Goal: Task Accomplishment & Management: Use online tool/utility

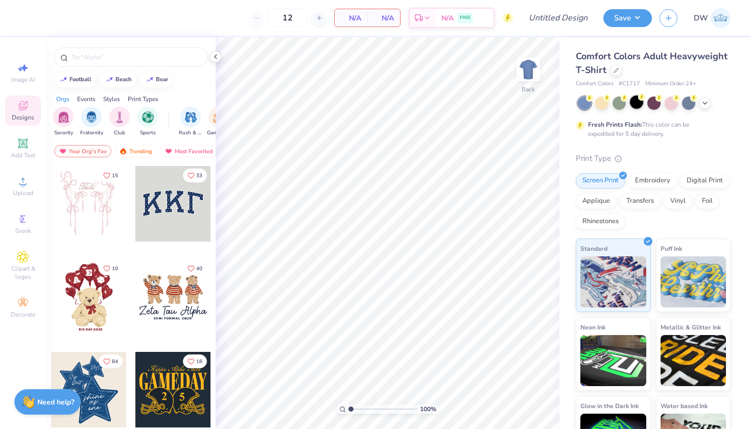
click at [638, 102] on div at bounding box center [636, 102] width 13 height 13
click at [19, 194] on span "Upload" at bounding box center [23, 193] width 20 height 8
click at [16, 190] on span "Upload" at bounding box center [23, 193] width 20 height 8
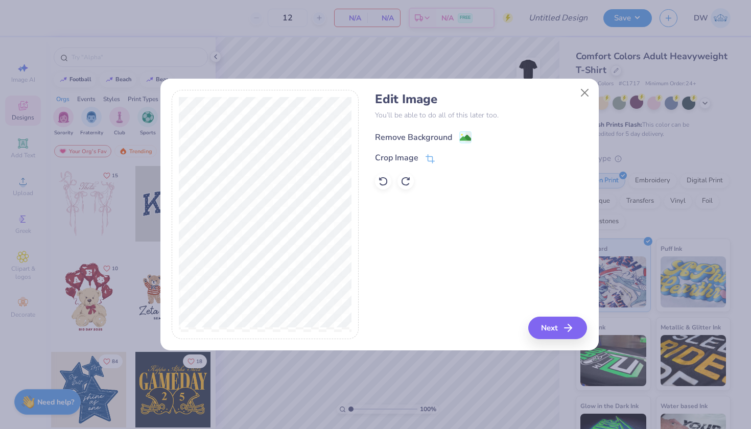
click at [464, 140] on image at bounding box center [465, 137] width 11 height 11
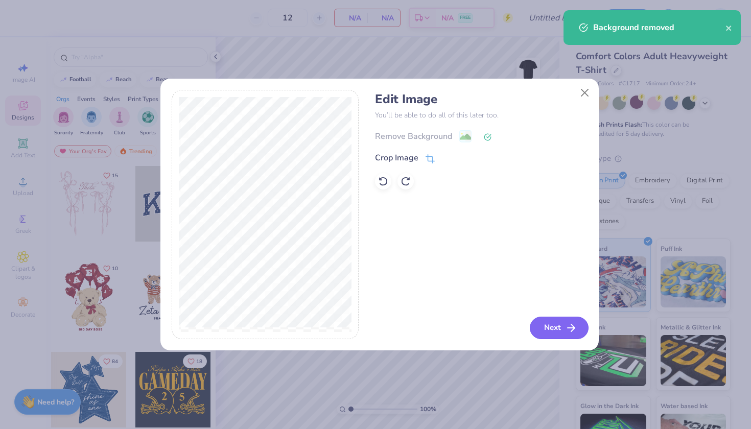
click at [565, 326] on button "Next" at bounding box center [559, 328] width 59 height 22
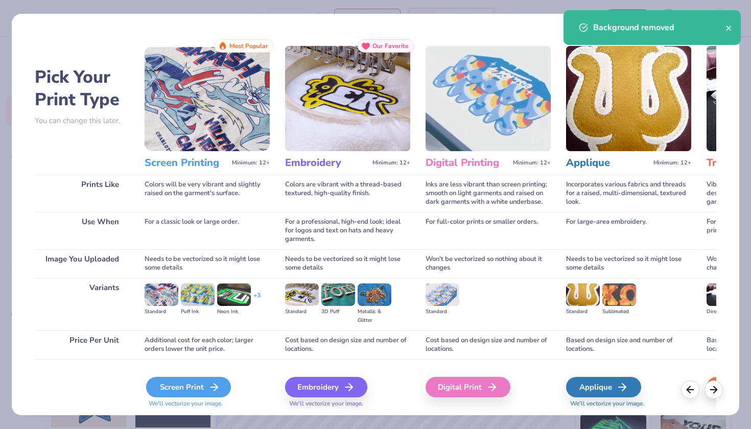
click at [188, 387] on div "Screen Print" at bounding box center [188, 387] width 85 height 20
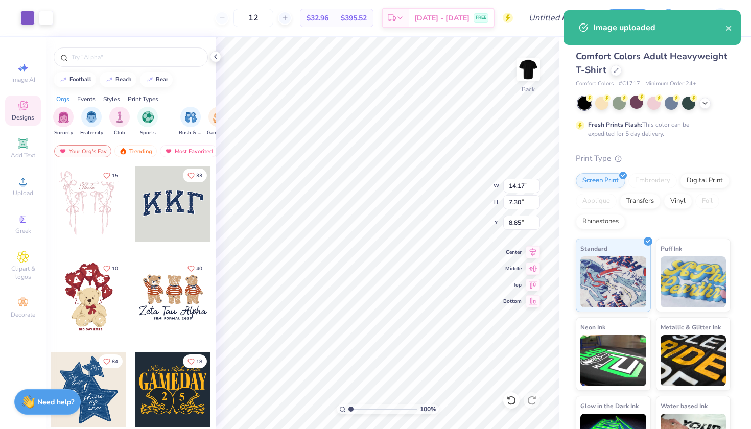
type input "10.02"
type input "5.16"
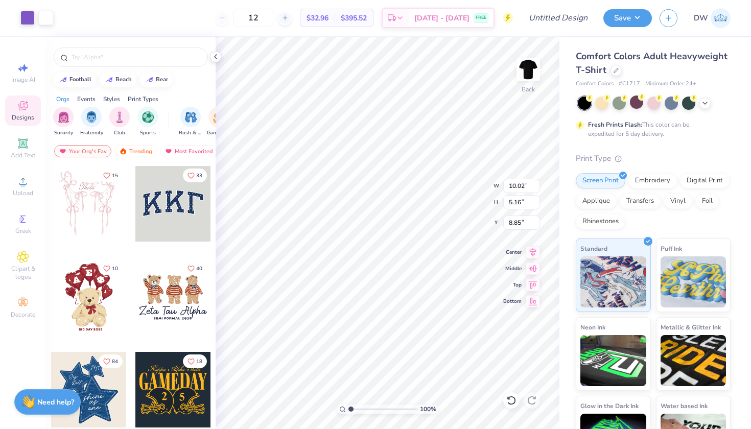
type input "3.00"
click at [21, 270] on span "Clipart & logos" at bounding box center [23, 273] width 36 height 16
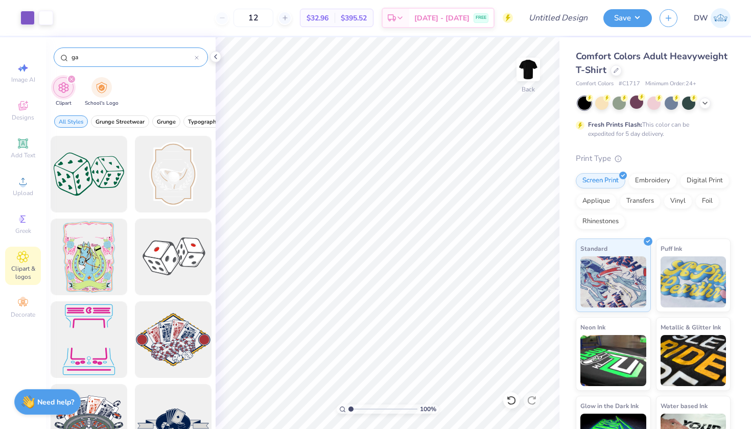
type input "g"
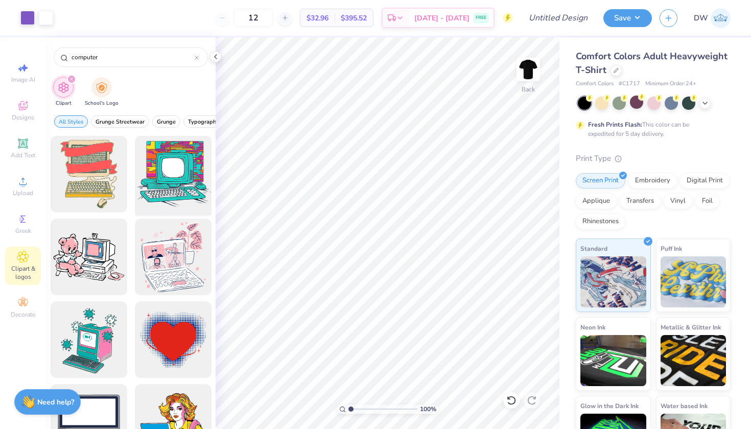
type input "computer"
click at [187, 185] on div at bounding box center [173, 174] width 84 height 84
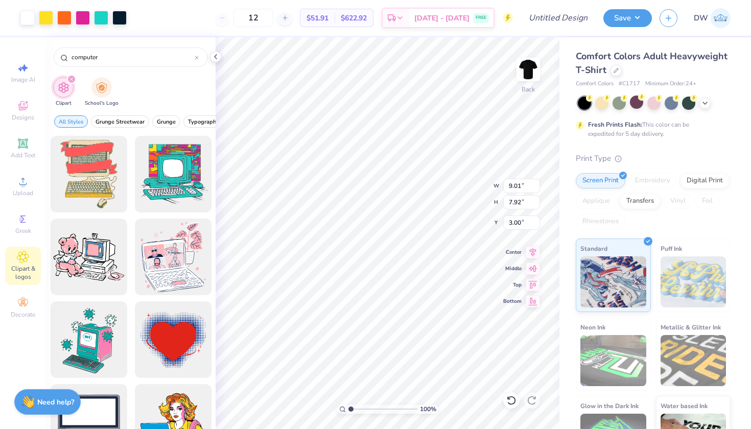
type input "9.01"
type input "7.92"
type input "7.52"
type input "10.02"
type input "5.16"
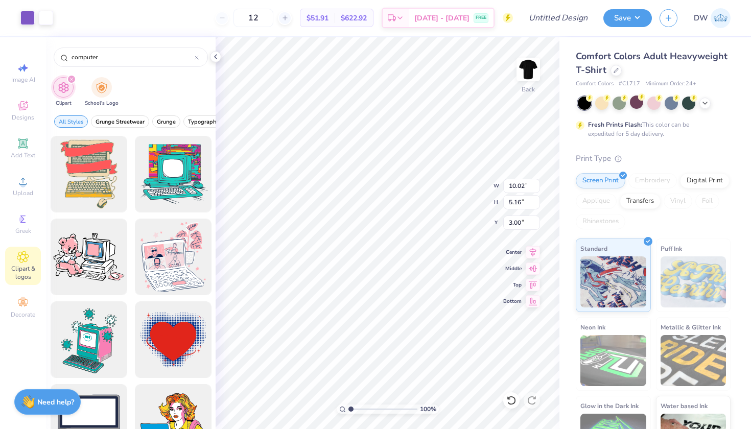
type input "1.10"
type input "9.01"
type input "7.92"
type input "7.52"
click at [103, 17] on div at bounding box center [101, 17] width 14 height 14
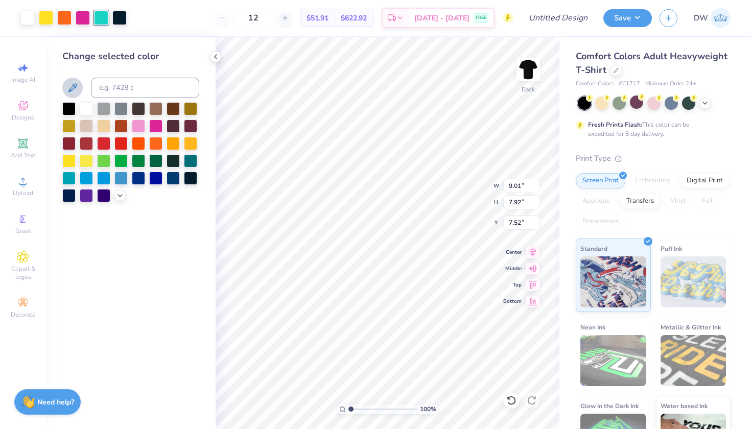
click at [74, 83] on icon at bounding box center [72, 88] width 12 height 12
click at [190, 232] on div "Change selected color" at bounding box center [131, 233] width 170 height 392
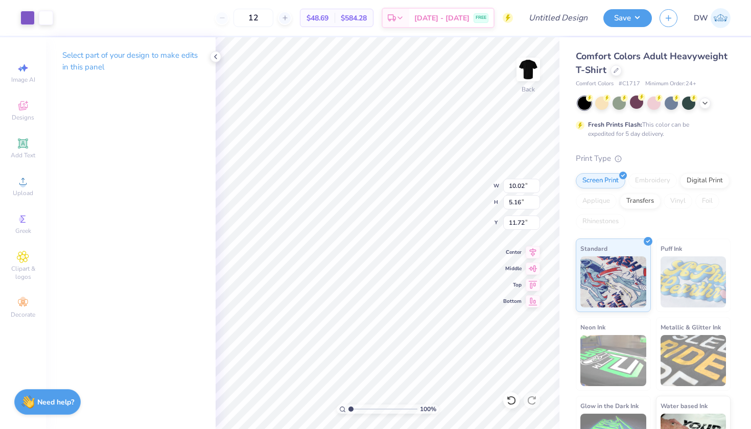
type input "1.10"
type input "16.60"
type input "9.01"
type input "7.92"
type input "3.00"
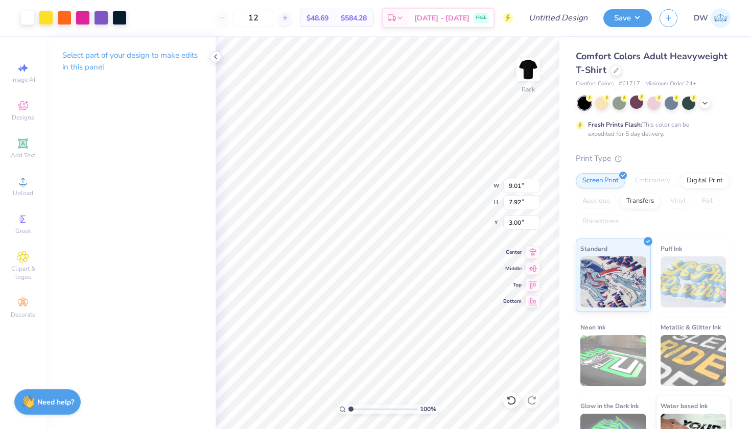
type input "11.46"
type input "10.08"
type input "4.47"
type input "3.72"
type input "1.92"
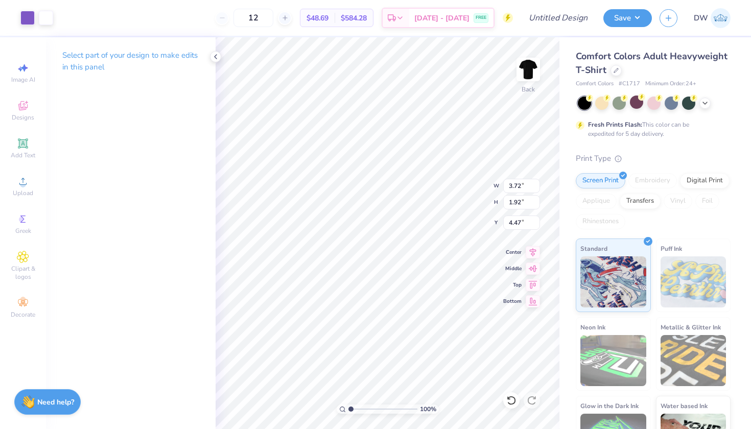
type input "6.12"
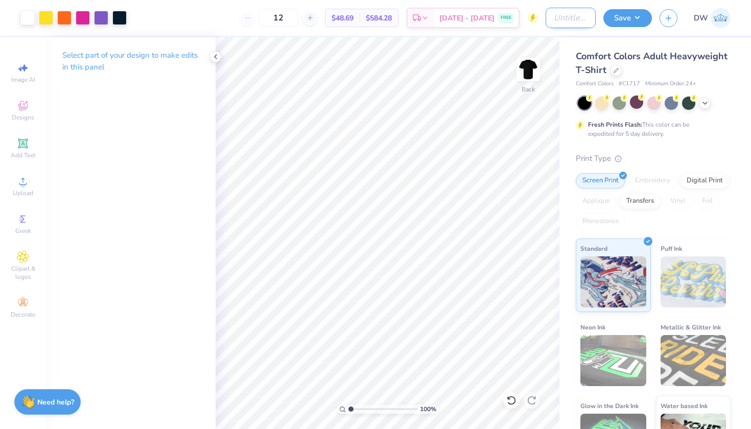
click at [557, 21] on input "Design Title" at bounding box center [571, 18] width 50 height 20
type input "TwitchCon D1"
click at [636, 25] on button "Save" at bounding box center [628, 17] width 49 height 18
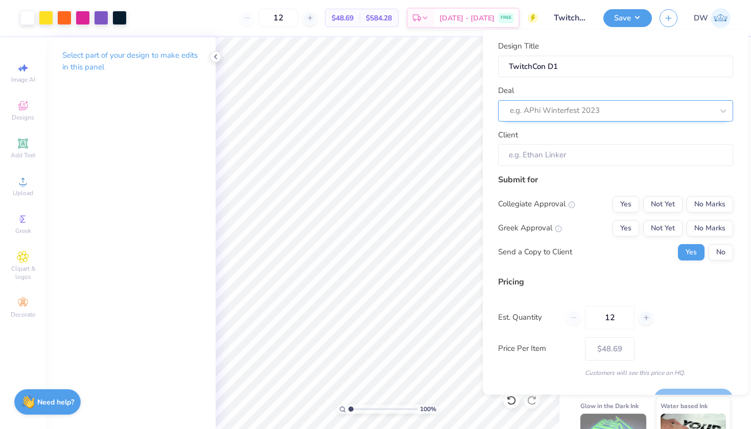
click at [609, 111] on div at bounding box center [611, 111] width 203 height 14
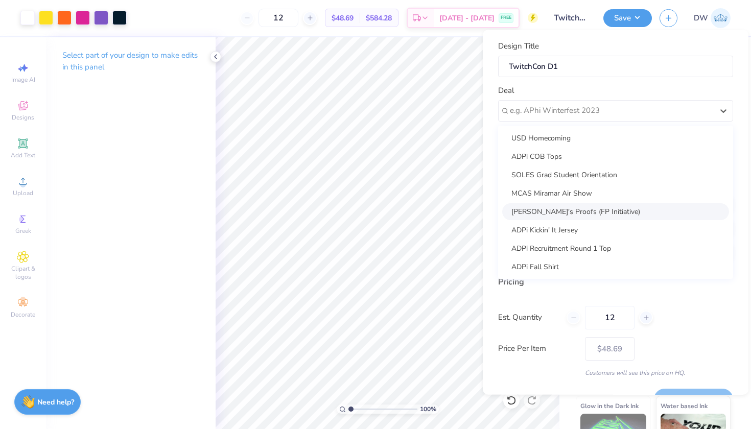
click at [573, 205] on div "[PERSON_NAME]'s Proofs (FP Initiative)" at bounding box center [615, 211] width 227 height 17
type input "[PERSON_NAME]"
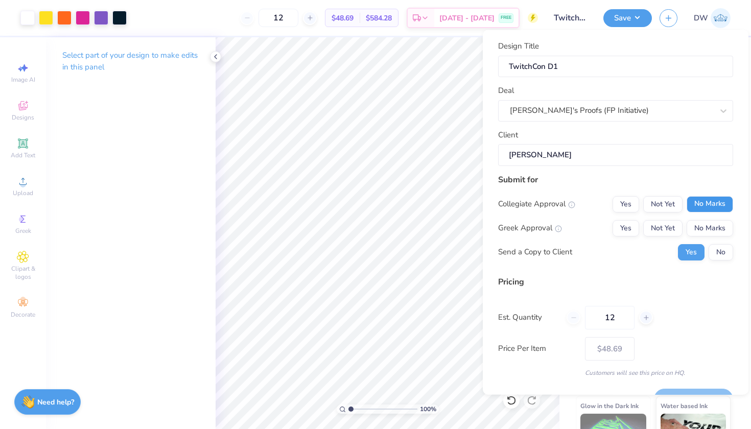
click at [703, 199] on button "No Marks" at bounding box center [710, 204] width 47 height 16
click at [695, 227] on button "No Marks" at bounding box center [710, 228] width 47 height 16
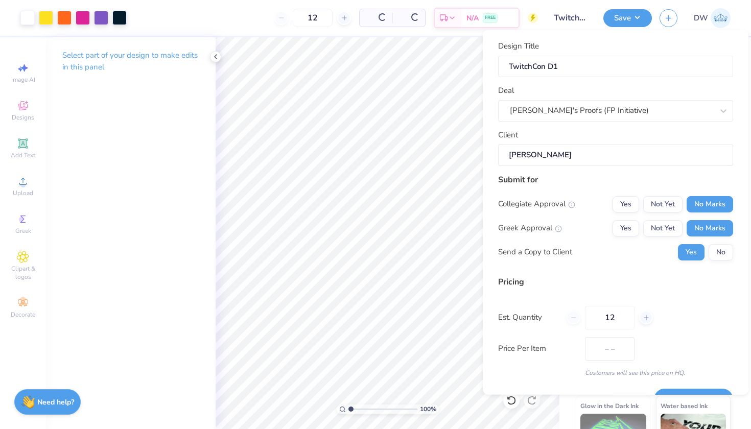
type input "$48.69"
click at [713, 249] on button "No" at bounding box center [721, 252] width 25 height 16
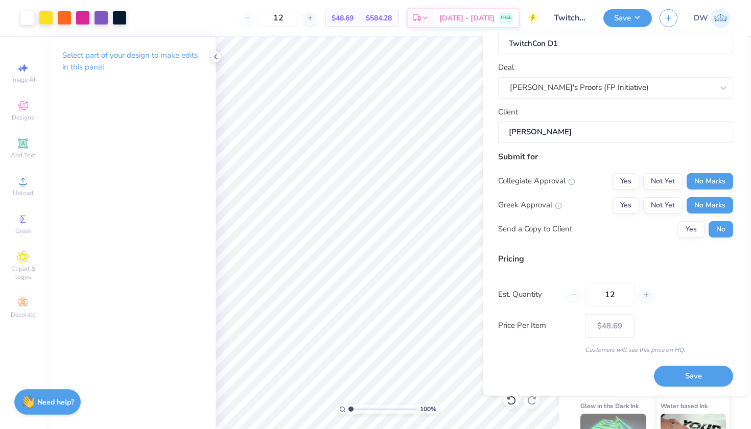
scroll to position [24, 0]
drag, startPoint x: 623, startPoint y: 298, endPoint x: 600, endPoint y: 294, distance: 23.4
click at [600, 294] on input "12" at bounding box center [610, 295] width 50 height 24
type input "50"
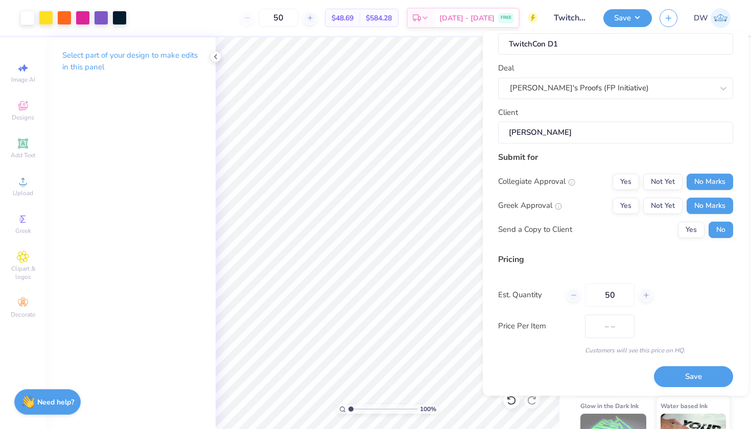
type input "$23.08"
type input "50"
click at [658, 352] on div "Customers will see this price on HQ." at bounding box center [615, 350] width 235 height 9
click at [679, 371] on button "Save" at bounding box center [693, 376] width 79 height 21
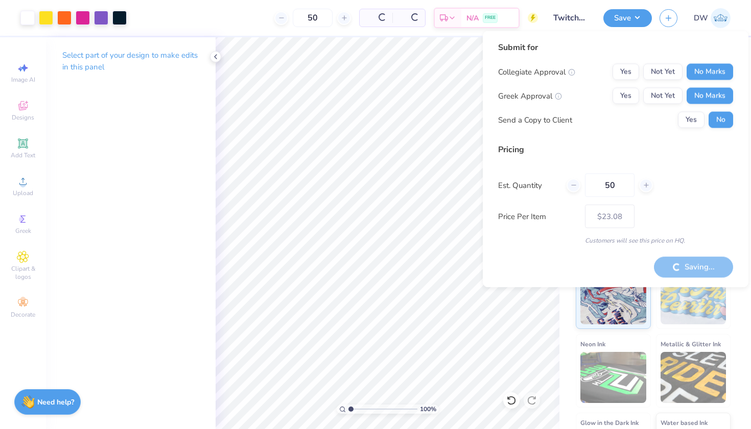
type input "– –"
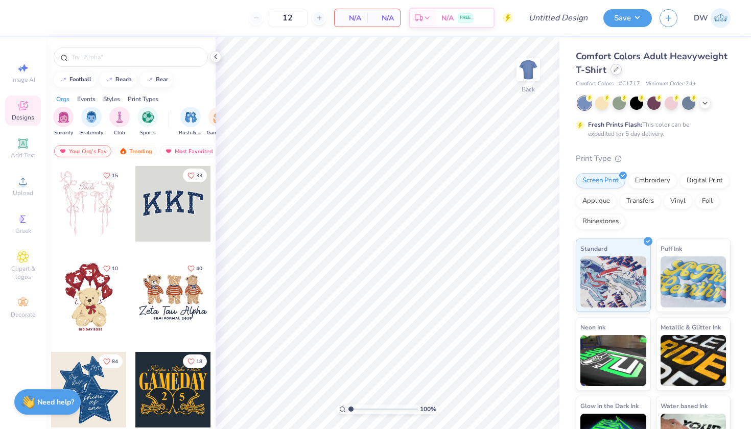
click at [622, 73] on div at bounding box center [616, 69] width 11 height 11
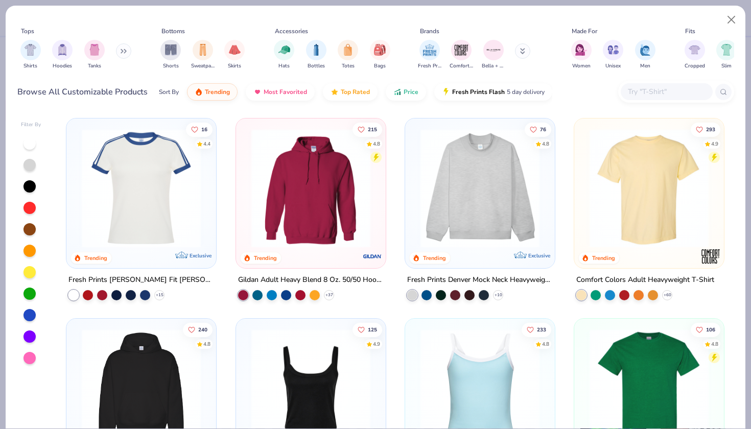
click at [646, 92] on input "text" at bounding box center [666, 92] width 79 height 12
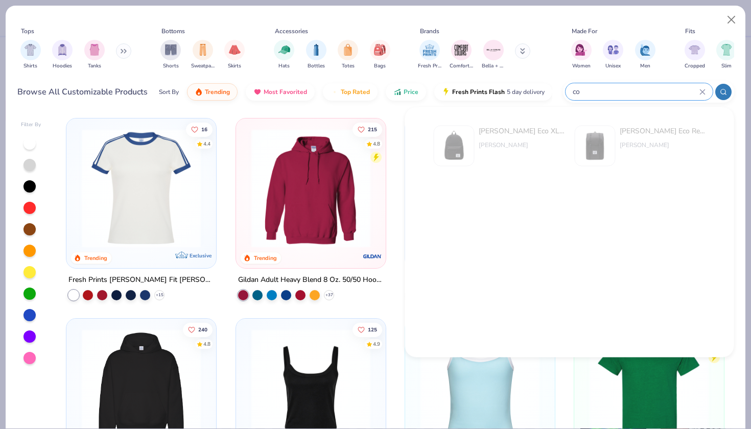
type input "c"
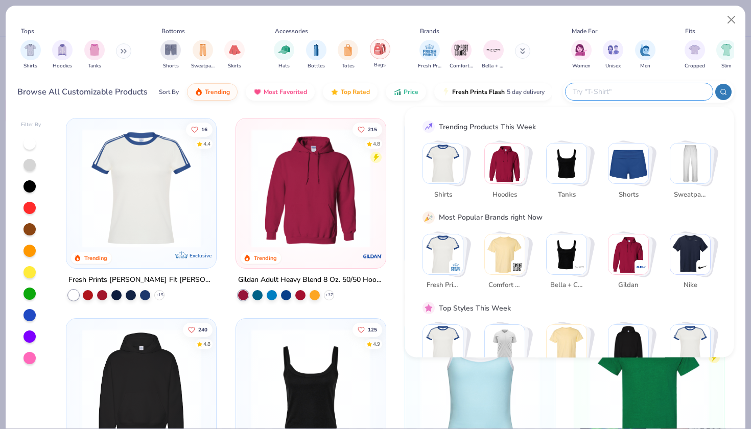
click at [381, 49] on img "filter for Bags" at bounding box center [379, 49] width 11 height 12
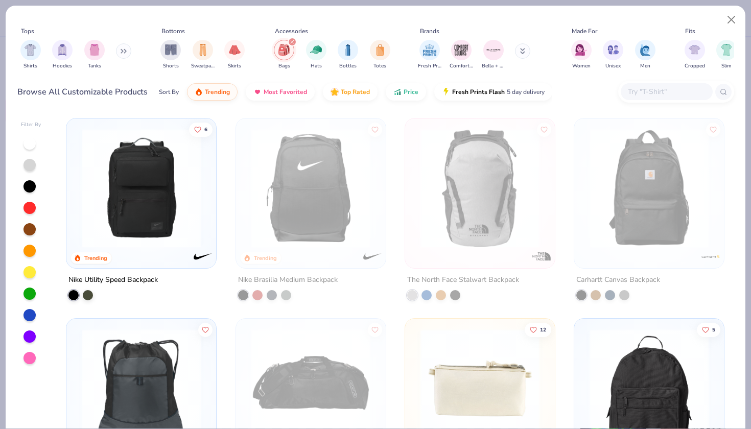
click at [139, 218] on img at bounding box center [141, 188] width 129 height 119
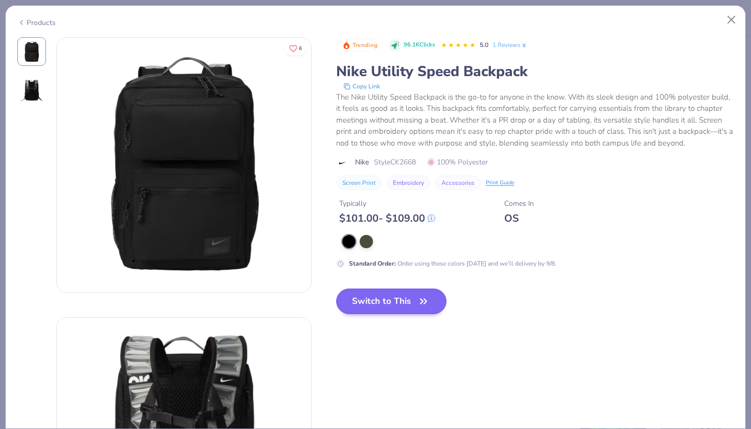
click at [410, 309] on button "Switch to This" at bounding box center [391, 302] width 111 height 26
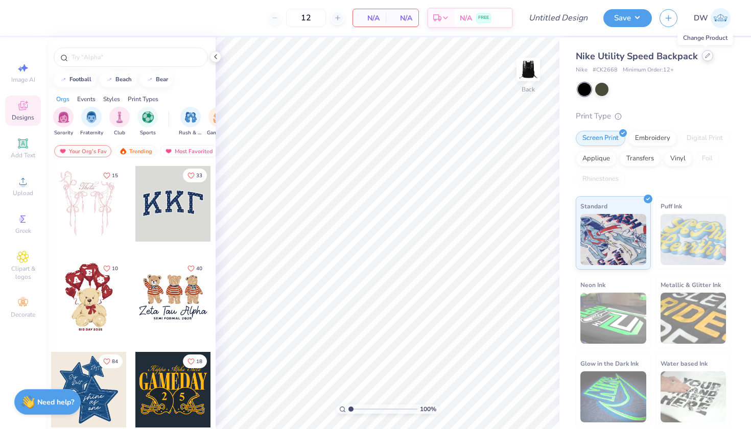
click at [708, 57] on icon at bounding box center [707, 55] width 5 height 5
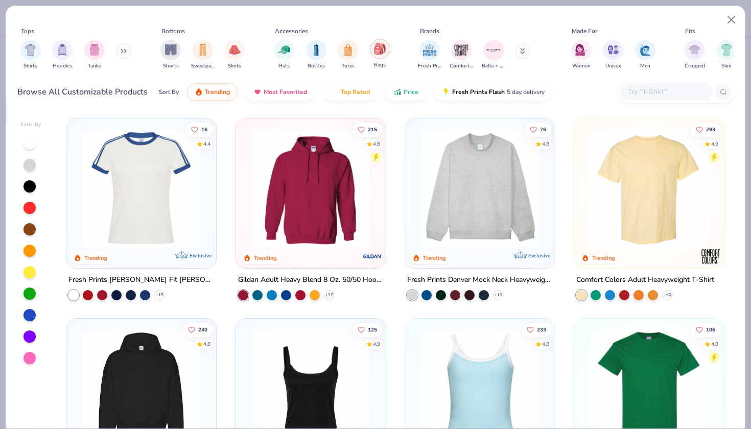
click at [383, 49] on img "filter for Bags" at bounding box center [379, 49] width 11 height 12
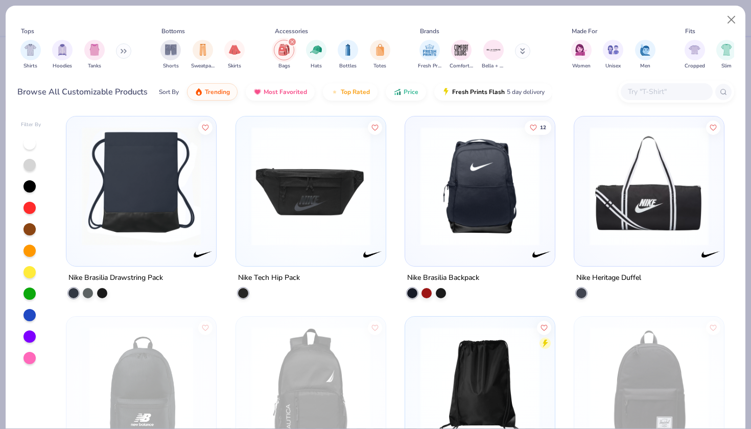
scroll to position [1205, 0]
click at [96, 214] on img at bounding box center [141, 185] width 129 height 119
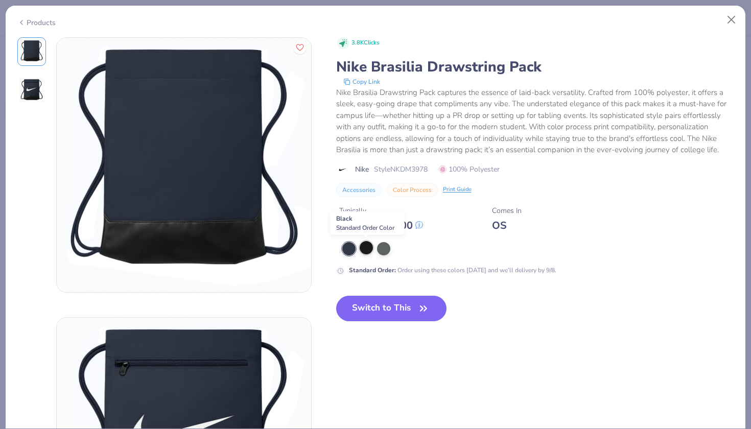
click at [368, 247] on div at bounding box center [366, 247] width 13 height 13
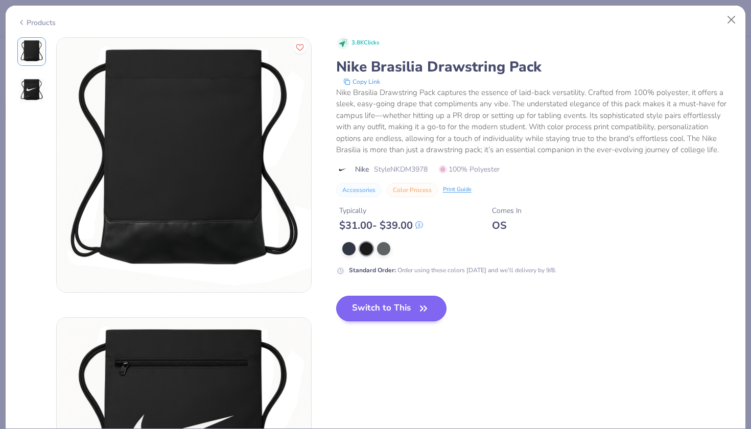
click at [398, 303] on button "Switch to This" at bounding box center [391, 309] width 111 height 26
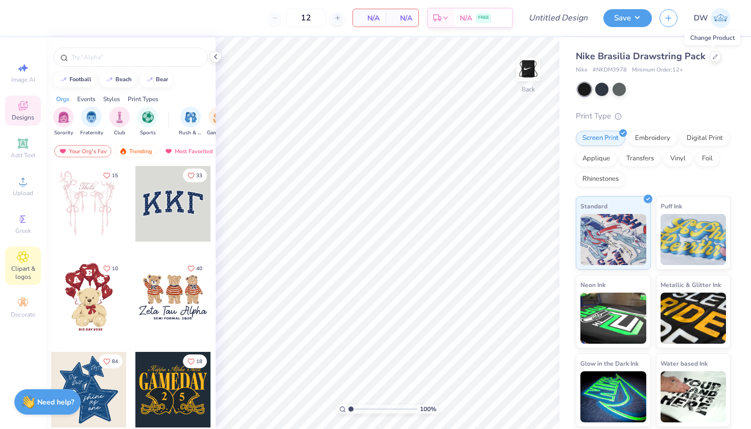
click at [18, 268] on span "Clipart & logos" at bounding box center [23, 273] width 36 height 16
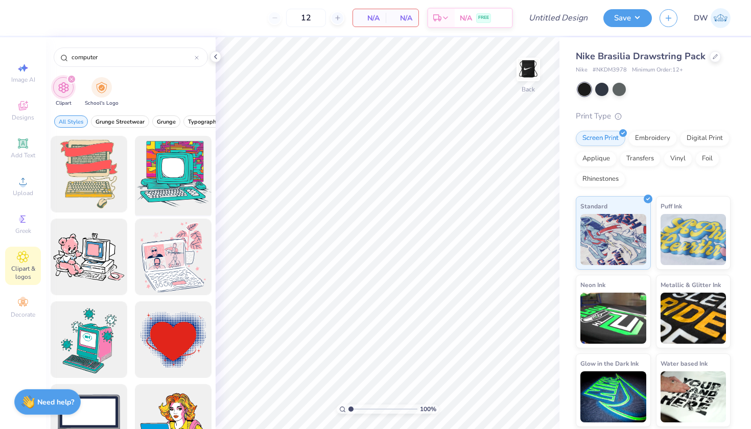
type input "computer"
click at [144, 145] on div at bounding box center [173, 174] width 84 height 84
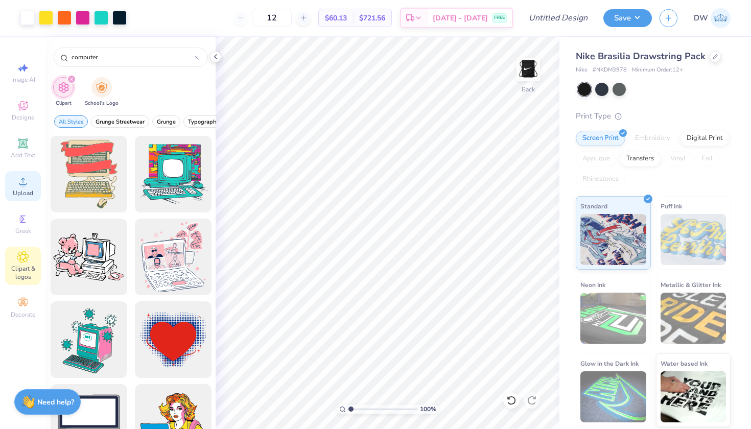
click at [23, 188] on div "Upload" at bounding box center [23, 186] width 36 height 30
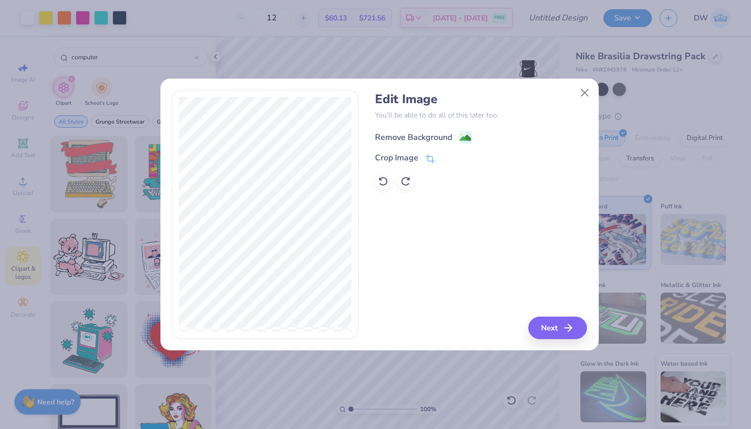
click at [463, 139] on image at bounding box center [465, 137] width 11 height 11
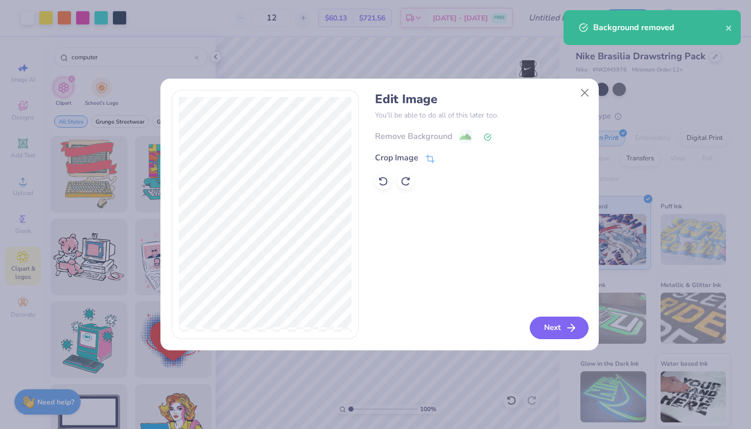
click at [555, 329] on button "Next" at bounding box center [559, 328] width 59 height 22
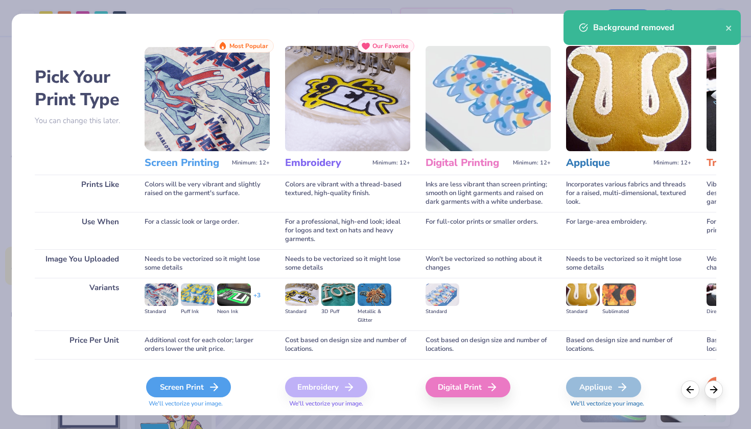
click at [195, 388] on div "Screen Print" at bounding box center [188, 387] width 85 height 20
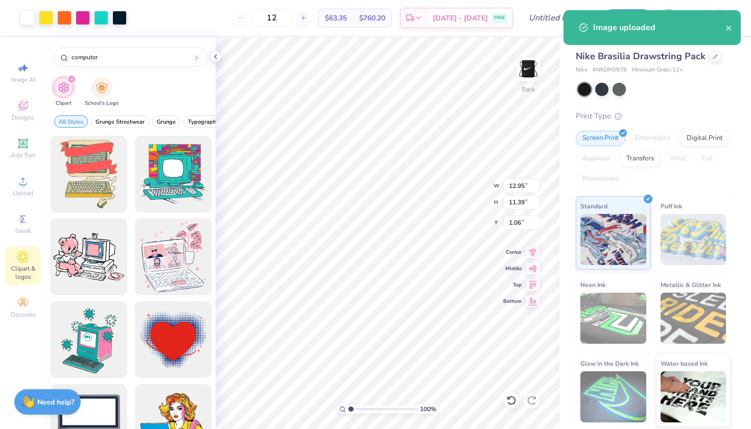
type input "11.39"
type input "1.06"
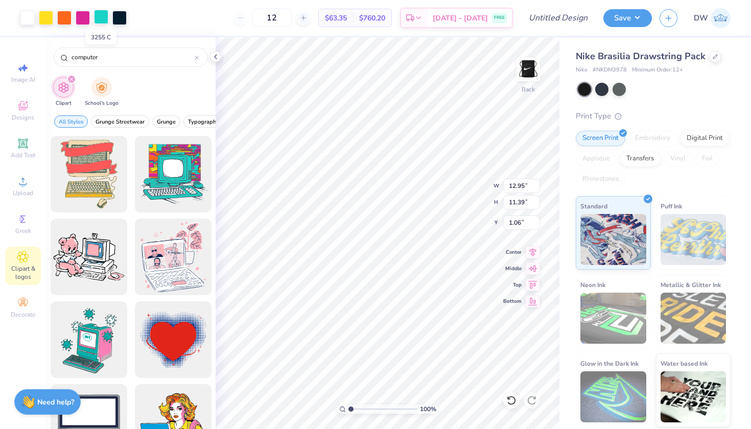
click at [103, 20] on div at bounding box center [101, 17] width 14 height 14
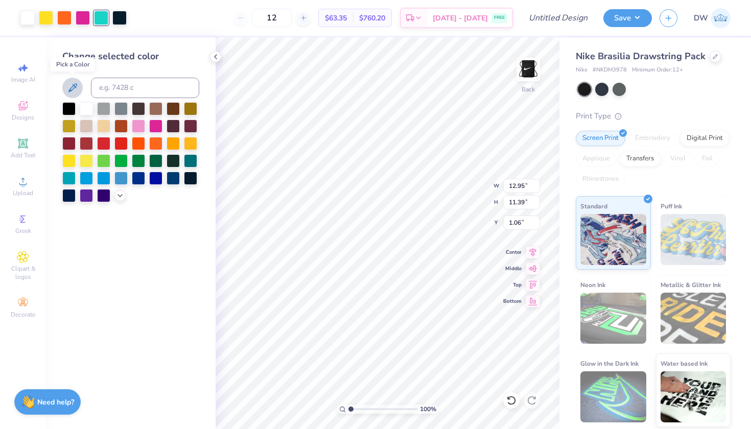
click at [77, 79] on button at bounding box center [72, 88] width 20 height 20
type input "6.67"
type input "3.41"
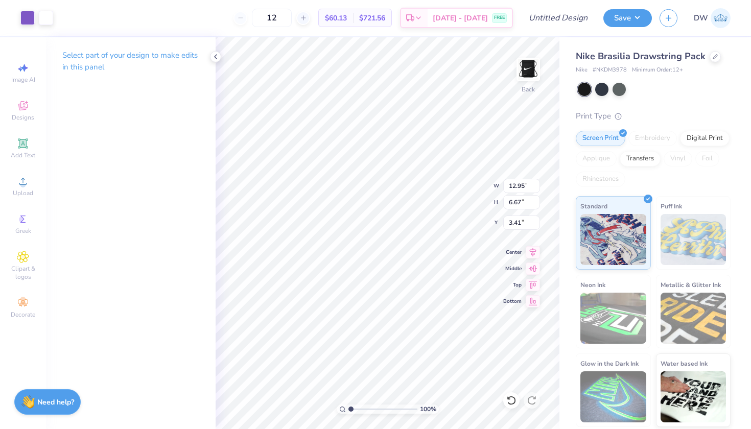
type input "5.08"
type input "2.62"
type input "4.50"
type input "2.32"
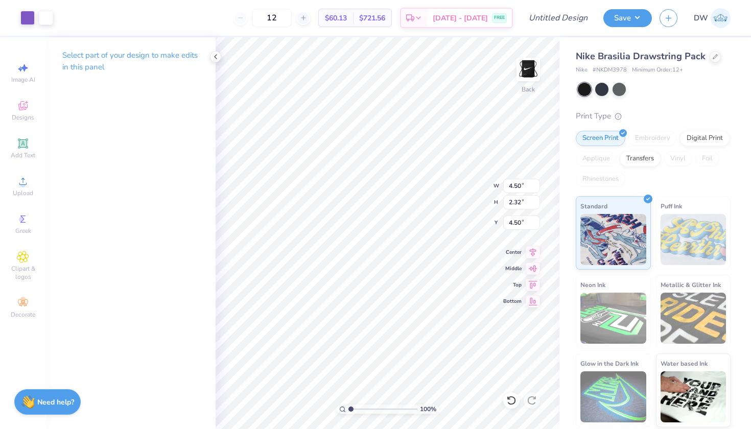
type input "4.43"
type input "4.65"
type input "11.60"
type input "10.20"
type input "1.65"
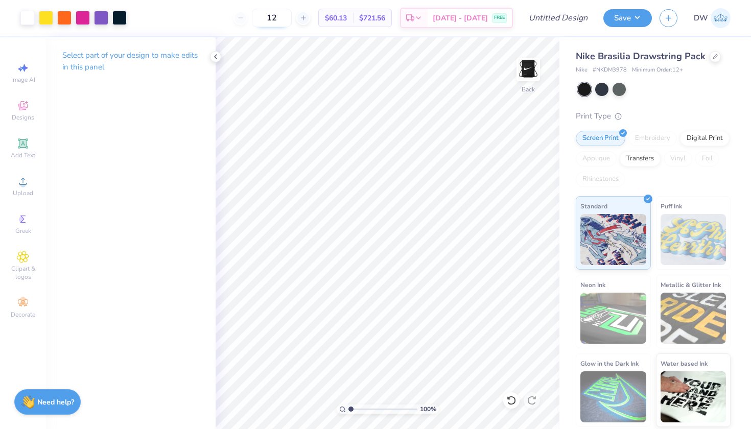
drag, startPoint x: 303, startPoint y: 14, endPoint x: 281, endPoint y: 13, distance: 22.0
click at [281, 13] on input "12" at bounding box center [272, 18] width 40 height 18
type input "50"
click at [567, 14] on input "Design Title" at bounding box center [571, 18] width 50 height 20
type input "TwitchCon D2"
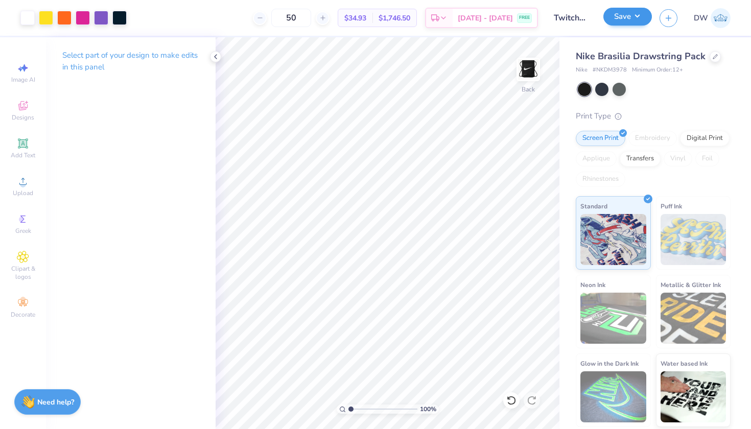
click at [623, 20] on button "Save" at bounding box center [628, 17] width 49 height 18
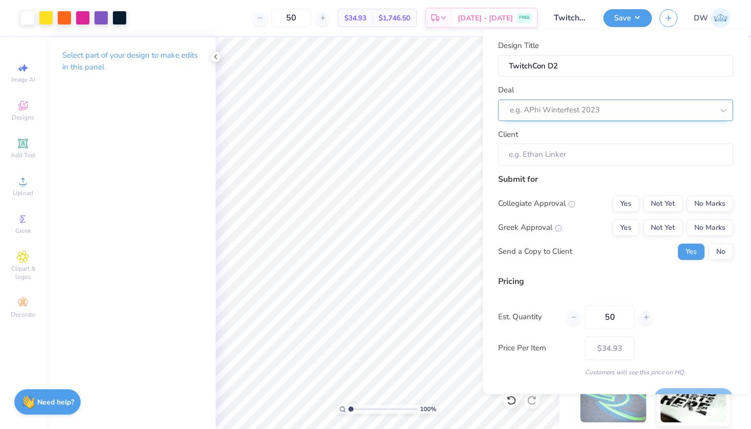
click at [625, 114] on div at bounding box center [611, 110] width 203 height 14
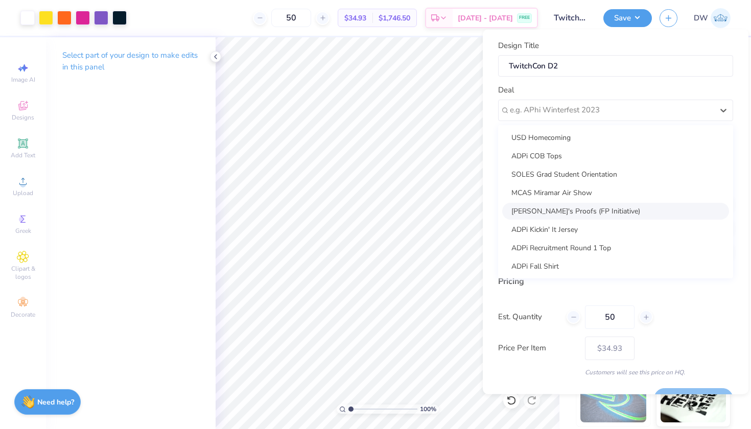
click at [595, 211] on div "Danica's Proofs (FP Initiative)" at bounding box center [615, 210] width 227 height 17
type input "Ashley Nguyen"
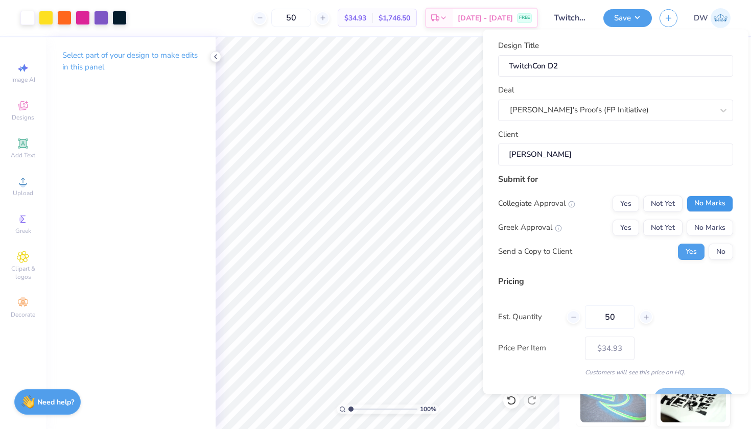
click at [708, 206] on button "No Marks" at bounding box center [710, 203] width 47 height 16
click at [708, 223] on button "No Marks" at bounding box center [710, 227] width 47 height 16
click at [710, 241] on div "Collegiate Approval Yes Not Yet No Marks Greek Approval Yes Not Yet No Marks Se…" at bounding box center [615, 227] width 235 height 64
click at [710, 250] on button "No" at bounding box center [721, 251] width 25 height 16
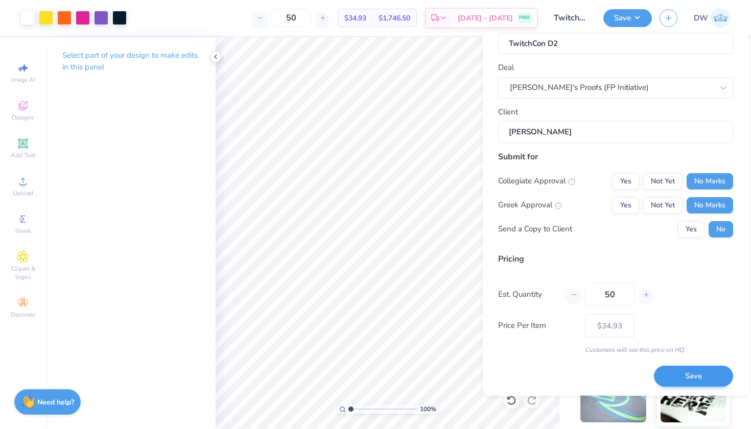
scroll to position [24, 0]
click at [701, 379] on button "Save" at bounding box center [693, 376] width 79 height 21
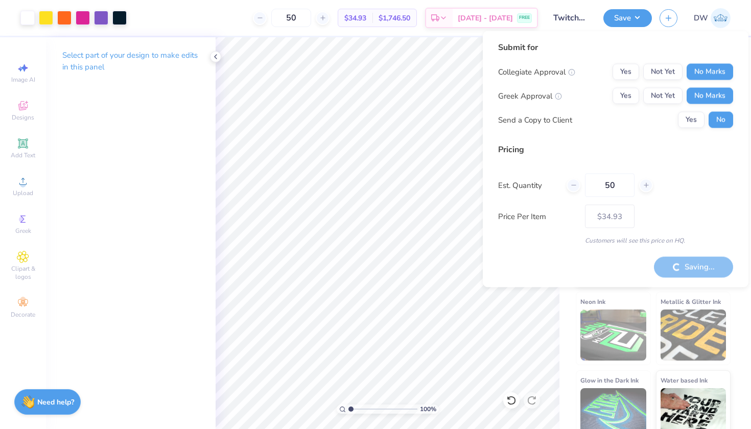
type input "– –"
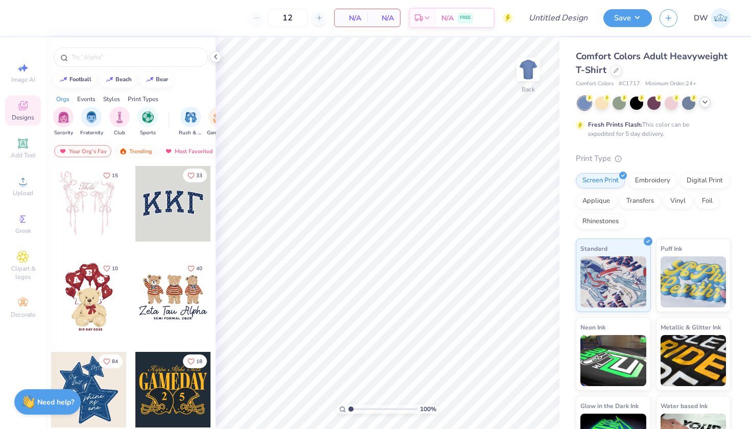
click at [702, 103] on icon at bounding box center [705, 102] width 8 height 8
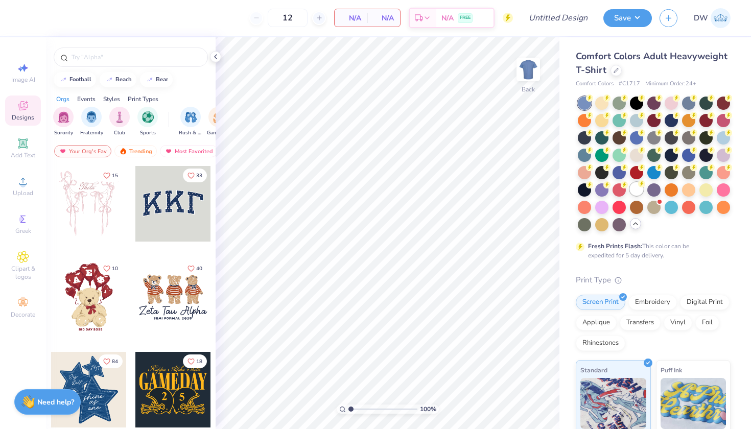
click at [630, 196] on div at bounding box center [636, 188] width 13 height 13
click at [632, 228] on icon at bounding box center [636, 224] width 8 height 8
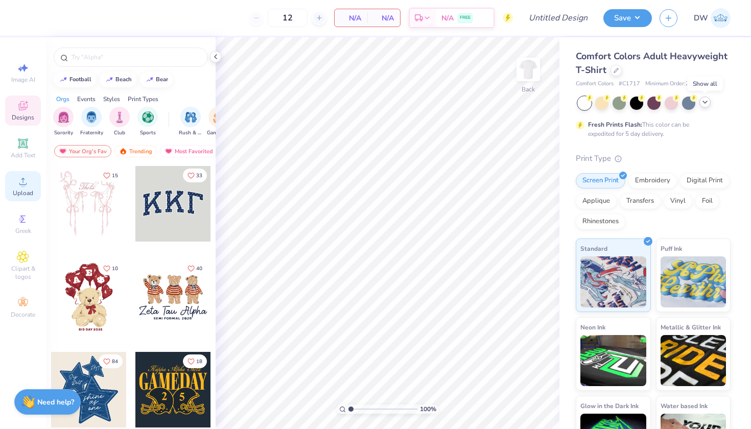
click at [19, 192] on span "Upload" at bounding box center [23, 193] width 20 height 8
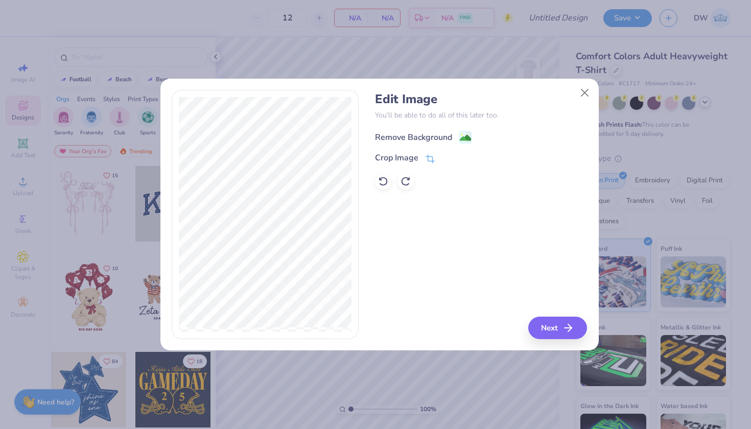
click at [466, 134] on image at bounding box center [465, 137] width 11 height 11
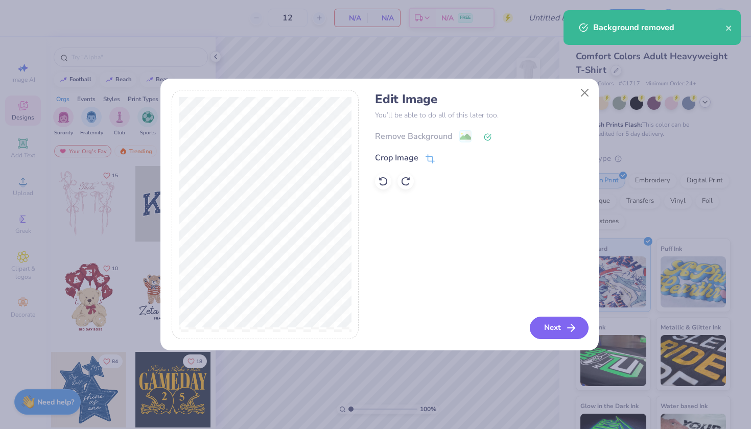
click at [542, 332] on button "Next" at bounding box center [559, 328] width 59 height 22
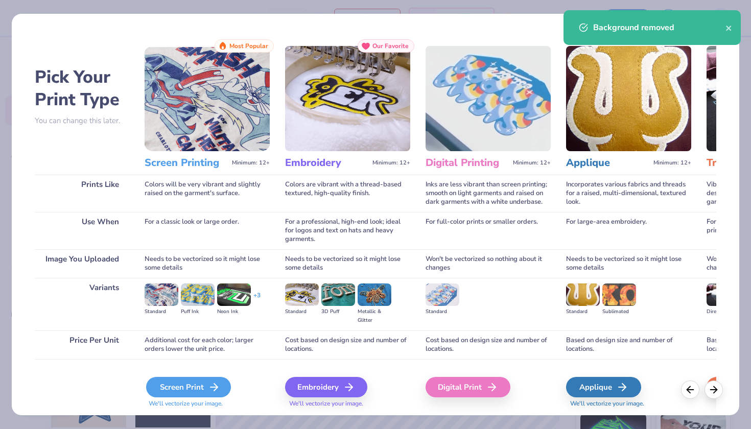
click at [186, 383] on div "Screen Print" at bounding box center [188, 387] width 85 height 20
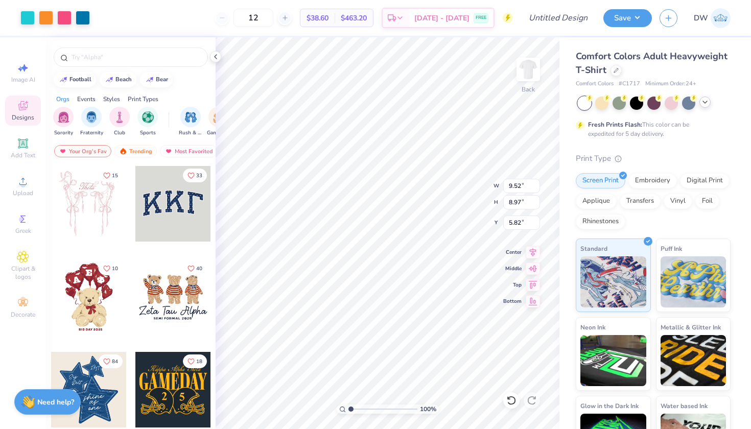
type input "9.52"
type input "8.97"
type input "3.00"
drag, startPoint x: 287, startPoint y: 17, endPoint x: 261, endPoint y: 11, distance: 27.2
click at [261, 11] on input "12" at bounding box center [254, 18] width 40 height 18
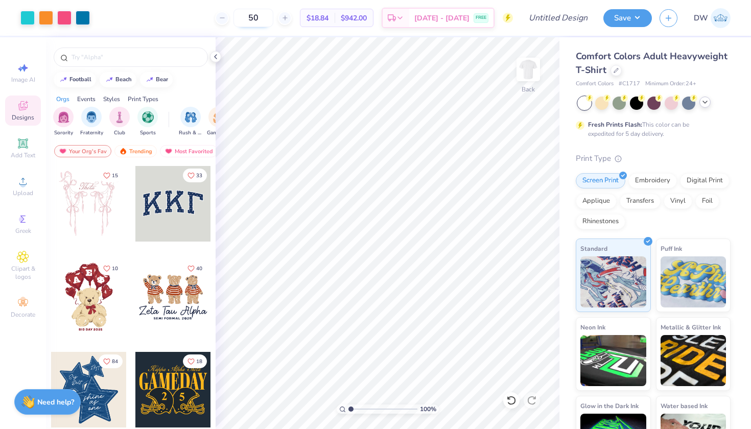
type input "50"
click at [568, 16] on input "Design Title" at bounding box center [571, 18] width 50 height 20
type input "La Jolla Art + Wine Festival D1"
click at [631, 17] on button "Save" at bounding box center [628, 17] width 49 height 18
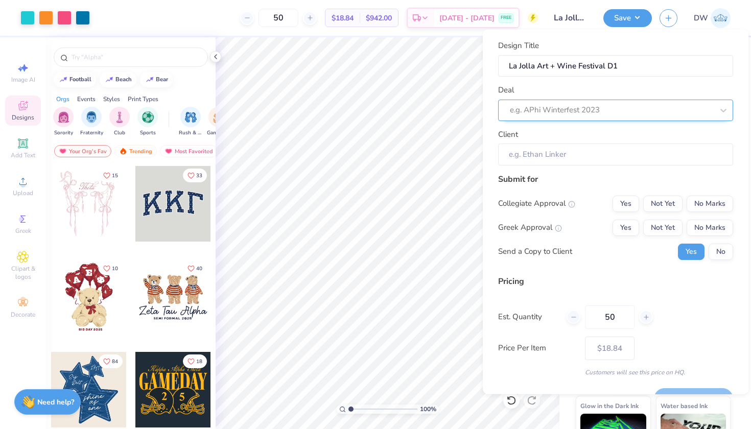
click at [586, 112] on div "e.g. APhi Winterfest 2023" at bounding box center [611, 110] width 203 height 12
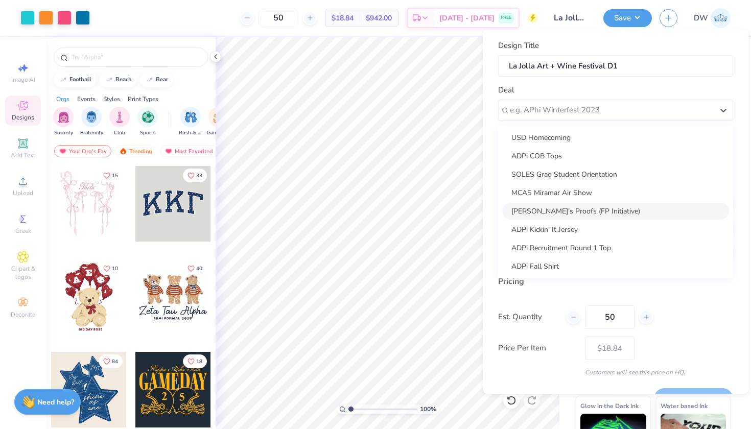
click at [572, 214] on div "[PERSON_NAME]'s Proofs (FP Initiative)" at bounding box center [615, 210] width 227 height 17
type input "[PERSON_NAME]"
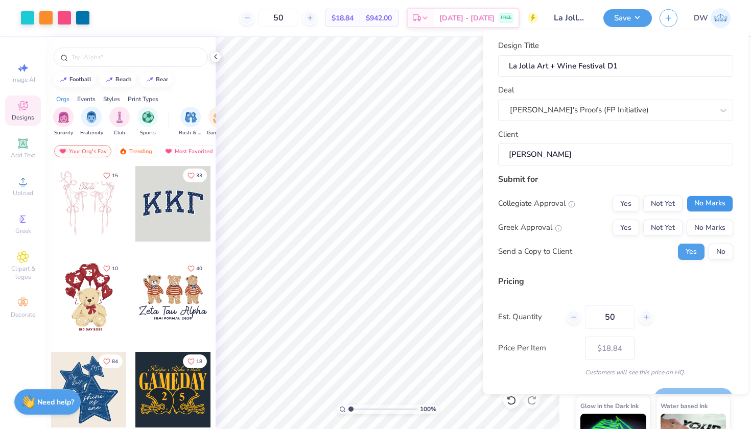
click at [701, 198] on button "No Marks" at bounding box center [710, 203] width 47 height 16
click at [702, 220] on button "No Marks" at bounding box center [710, 227] width 47 height 16
click at [715, 248] on button "No" at bounding box center [721, 251] width 25 height 16
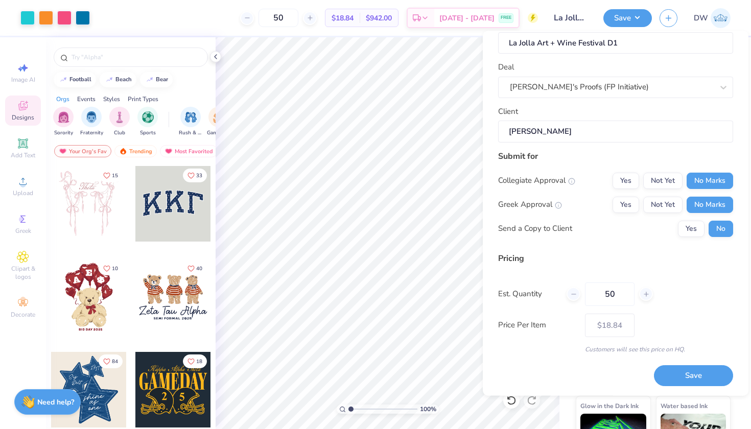
scroll to position [24, 0]
click at [680, 376] on button "Save" at bounding box center [693, 376] width 79 height 21
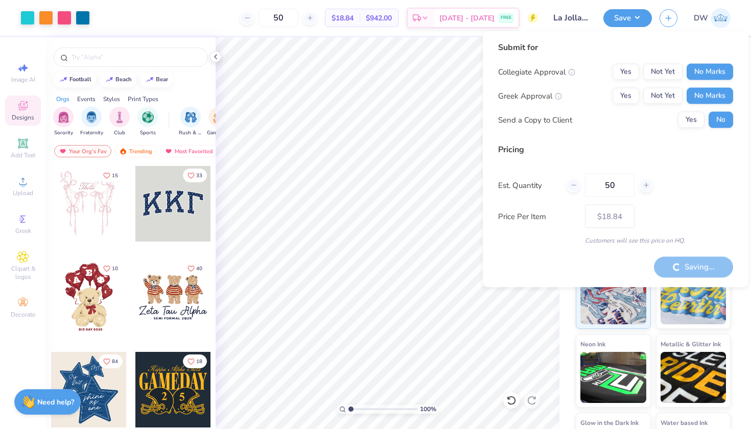
type input "– –"
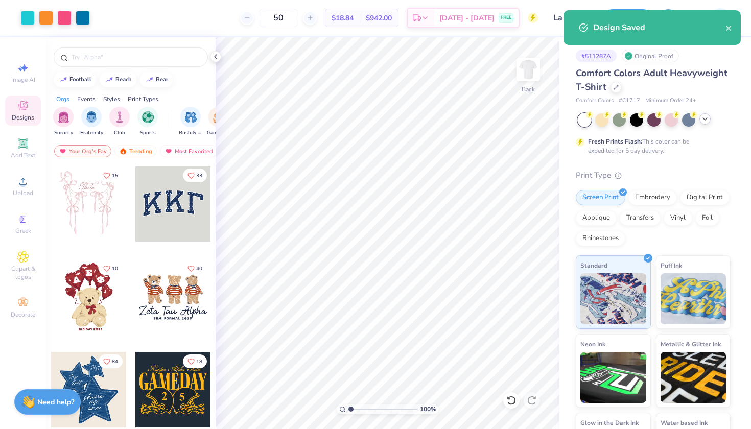
click at [722, 28] on div "Design Saved" at bounding box center [659, 27] width 132 height 12
click at [728, 28] on icon "close" at bounding box center [728, 28] width 5 height 5
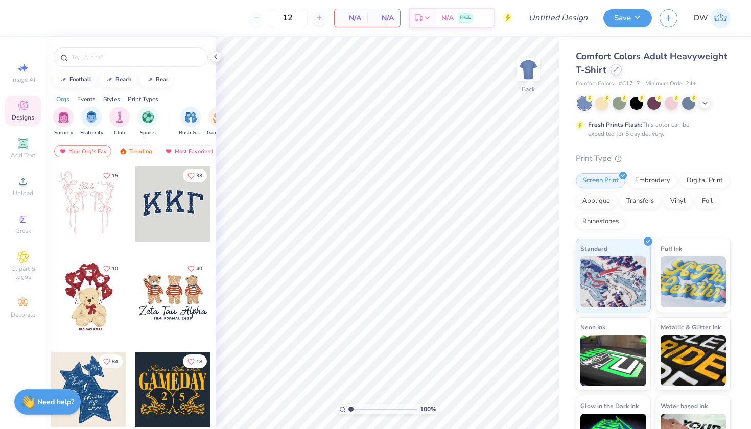
click at [622, 72] on div at bounding box center [616, 69] width 11 height 11
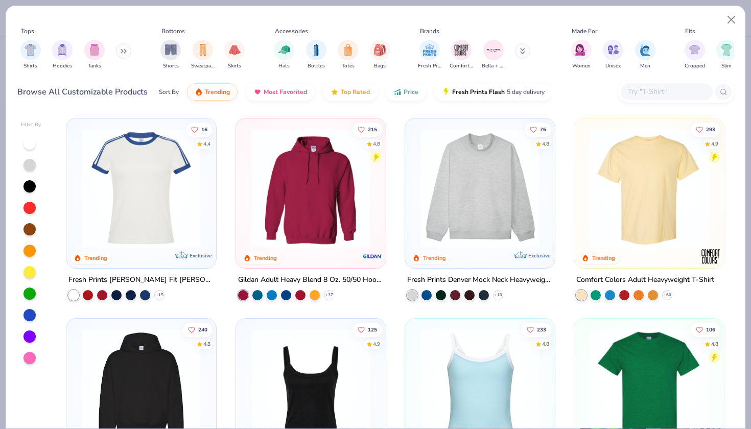
click at [639, 84] on div at bounding box center [667, 91] width 92 height 17
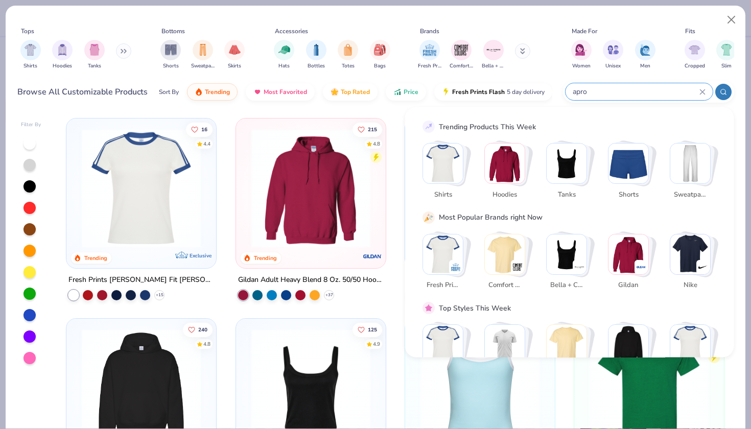
type input "apron"
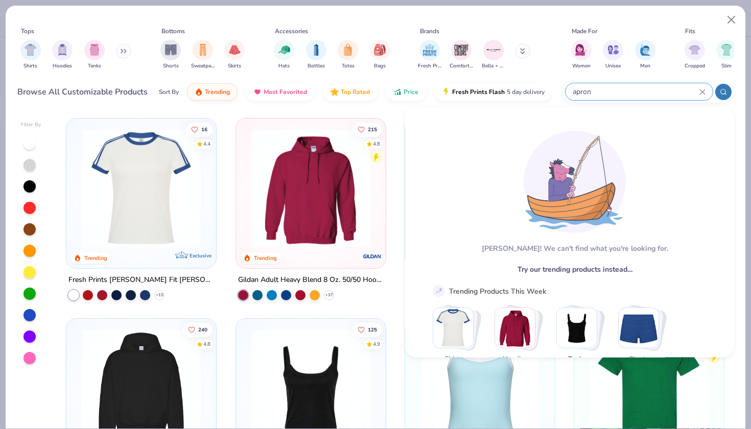
click at [701, 94] on icon at bounding box center [702, 91] width 5 height 5
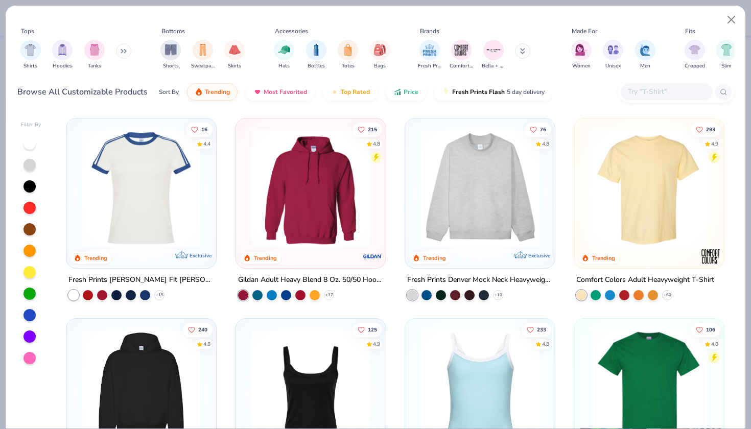
click at [415, 109] on div "Tops Shirts Hoodies Tanks Bottoms Shorts Sweatpants Skirts Accessories Hats Bot…" at bounding box center [376, 58] width 740 height 105
click at [348, 58] on div "filter for Totes" at bounding box center [348, 49] width 20 height 20
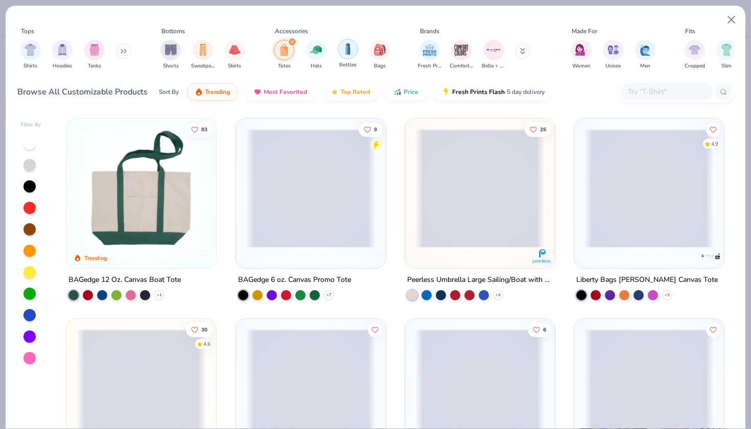
click at [348, 50] on img "filter for Bottles" at bounding box center [347, 49] width 11 height 12
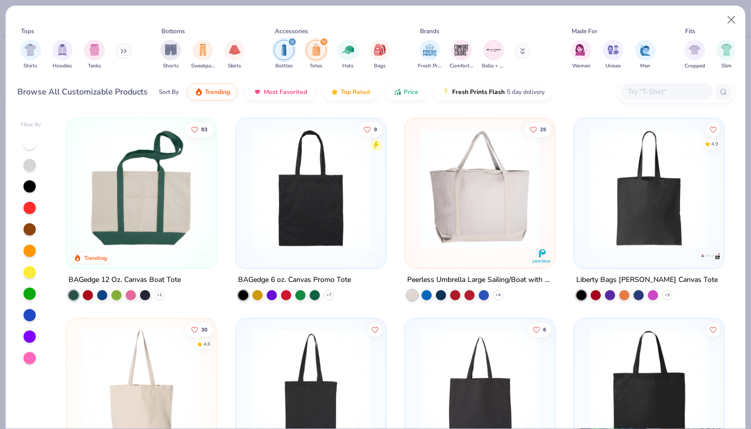
click at [324, 42] on icon "filter for Totes" at bounding box center [324, 41] width 3 height 3
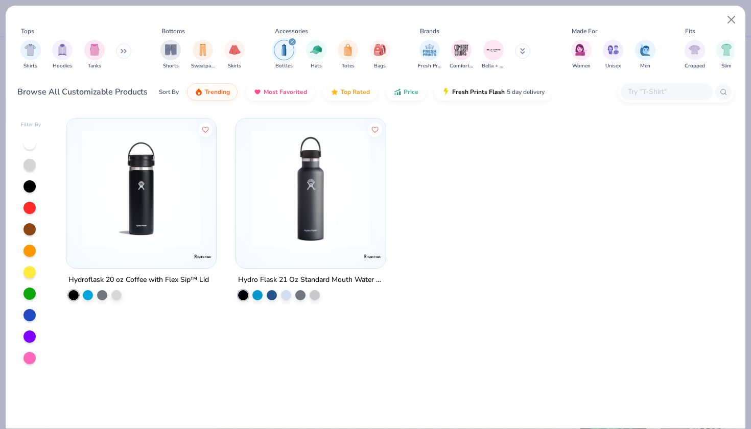
click at [289, 38] on div "filter for Bottles" at bounding box center [292, 41] width 9 height 9
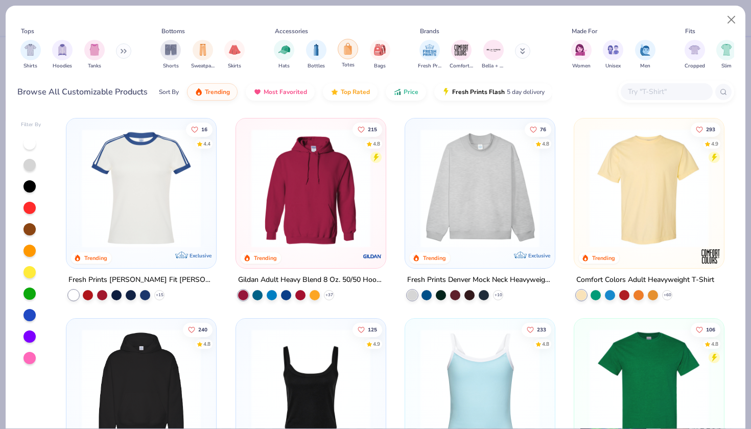
click at [347, 46] on img "filter for Totes" at bounding box center [347, 49] width 11 height 12
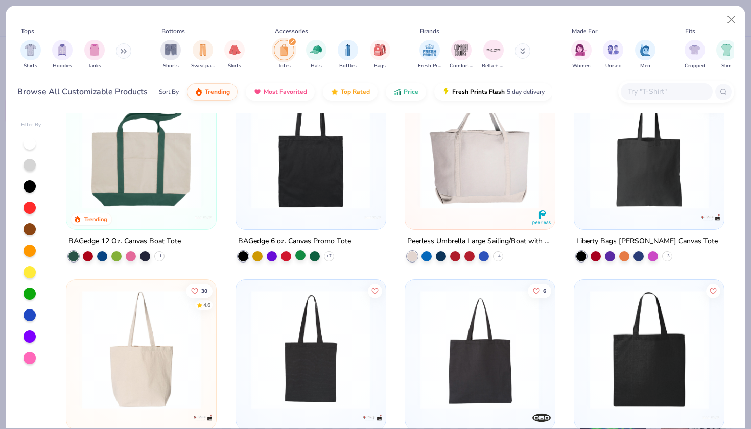
scroll to position [150, 0]
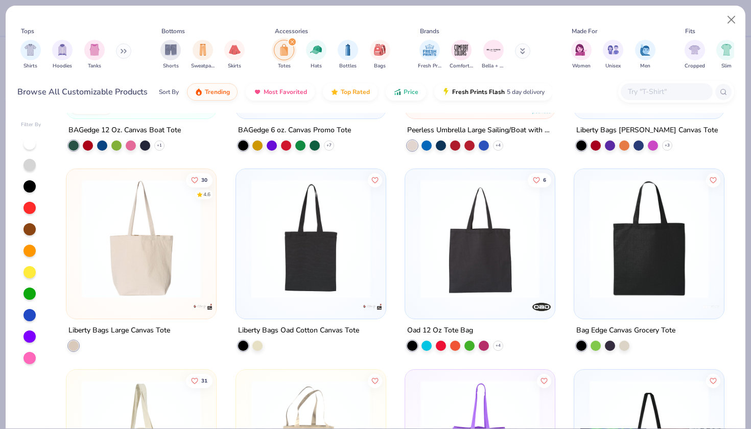
click at [169, 274] on img at bounding box center [141, 238] width 129 height 119
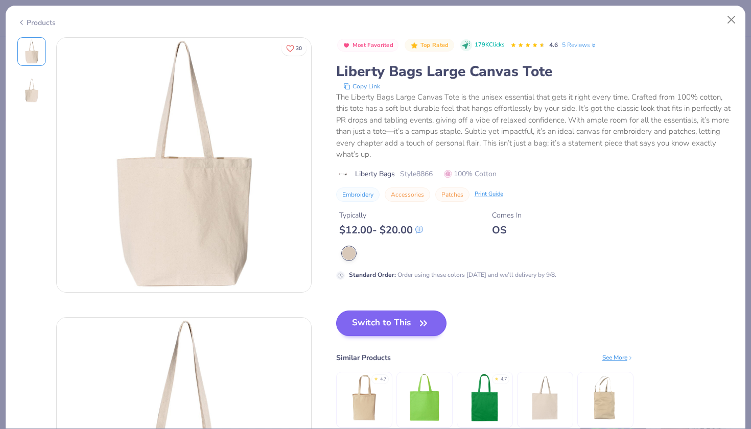
click at [398, 318] on button "Switch to This" at bounding box center [391, 324] width 111 height 26
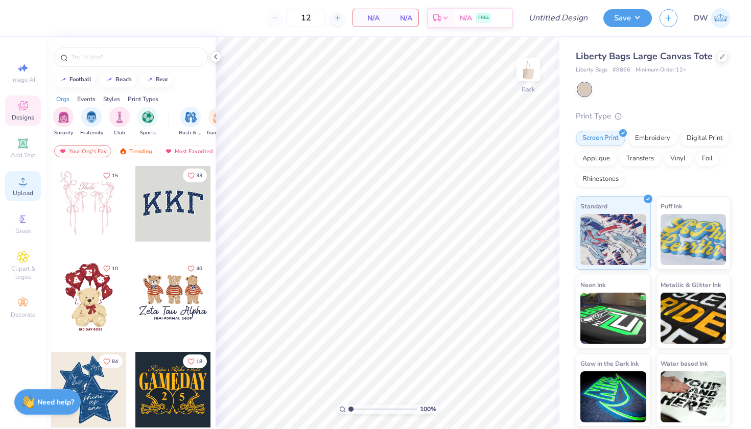
click at [24, 180] on icon at bounding box center [23, 181] width 12 height 12
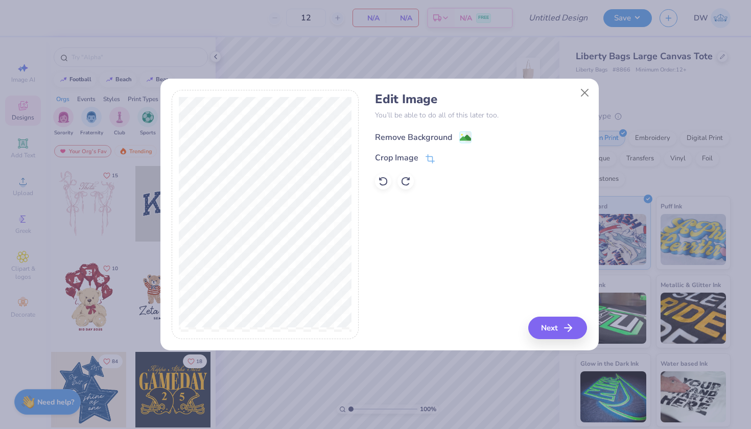
click at [460, 133] on g at bounding box center [465, 137] width 12 height 12
click at [561, 326] on button "Next" at bounding box center [559, 328] width 59 height 22
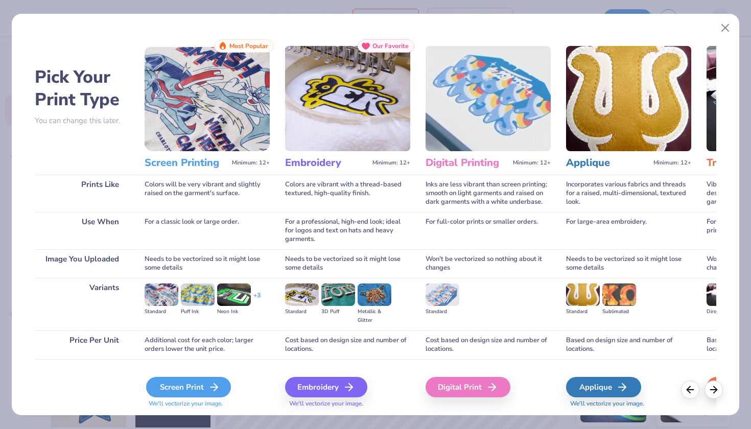
click at [203, 392] on div "Screen Print" at bounding box center [188, 387] width 85 height 20
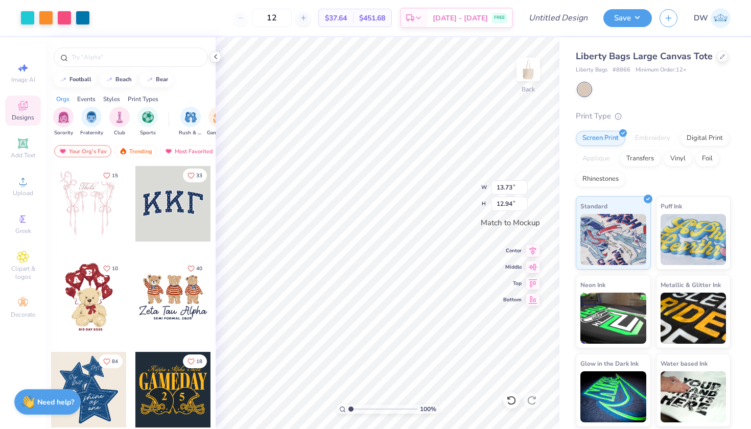
type input "12.01"
type input "11.31"
type input "11.30"
type input "10.65"
type input "11.46"
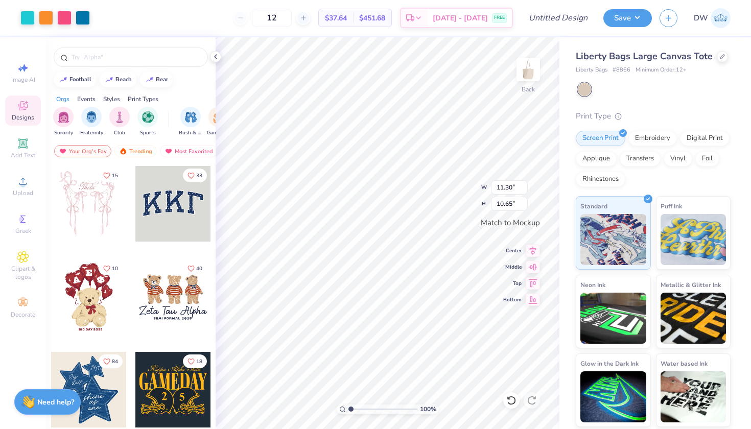
type input "10.80"
drag, startPoint x: 304, startPoint y: 14, endPoint x: 267, endPoint y: 12, distance: 36.9
click at [267, 12] on div "12" at bounding box center [272, 18] width 77 height 18
type input "50"
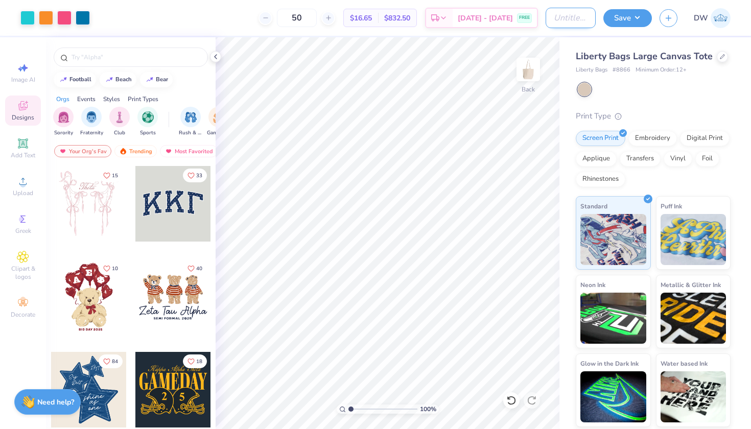
click at [561, 21] on input "Design Title" at bounding box center [571, 18] width 50 height 20
type input "La Jolla Art + Wine Festival D2"
click at [626, 22] on button "Save" at bounding box center [628, 17] width 49 height 18
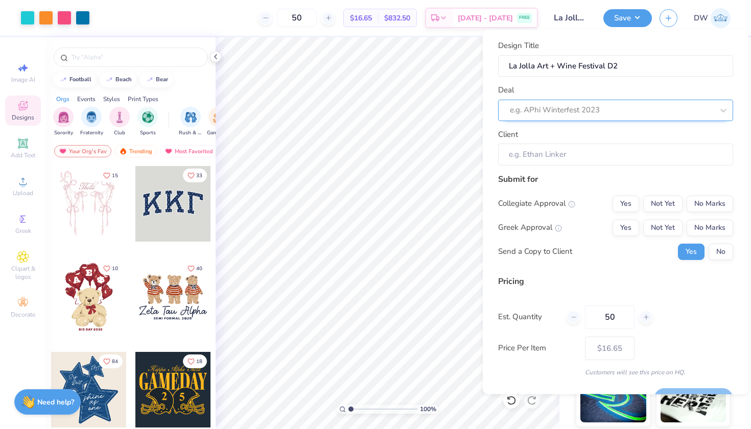
click at [656, 104] on div at bounding box center [611, 110] width 203 height 14
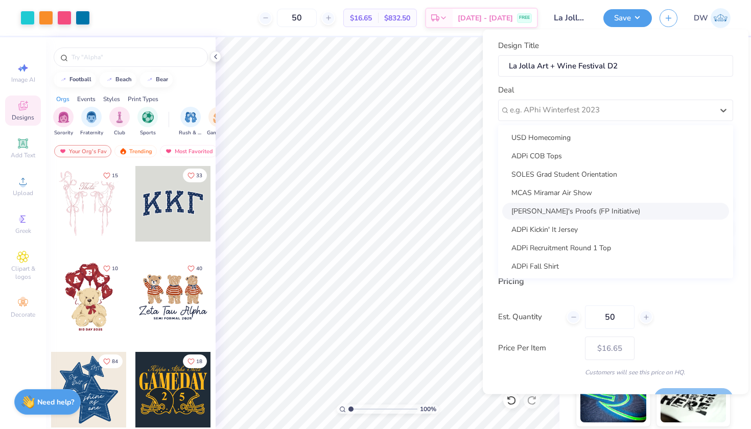
click at [581, 211] on div "[PERSON_NAME]'s Proofs (FP Initiative)" at bounding box center [615, 210] width 227 height 17
type input "[PERSON_NAME]"
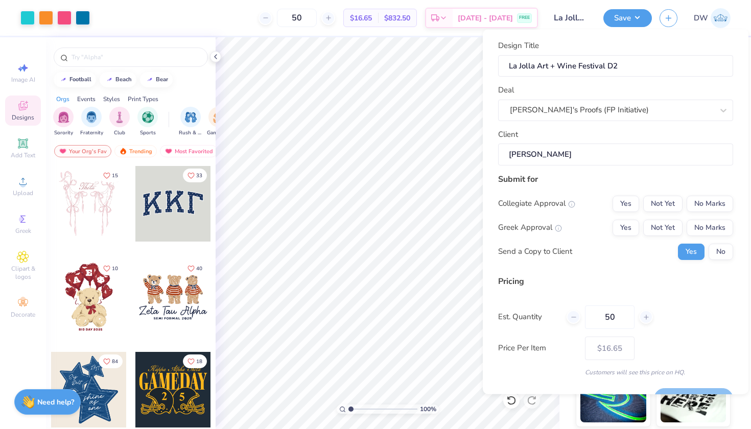
click at [718, 216] on div "Collegiate Approval Yes Not Yet No Marks Greek Approval Yes Not Yet No Marks Se…" at bounding box center [615, 227] width 235 height 64
click at [714, 209] on button "No Marks" at bounding box center [710, 203] width 47 height 16
click at [714, 219] on button "No Marks" at bounding box center [710, 227] width 47 height 16
click at [714, 239] on div "Collegiate Approval Yes Not Yet No Marks Greek Approval Yes Not Yet No Marks Se…" at bounding box center [615, 227] width 235 height 64
click at [714, 245] on button "No" at bounding box center [721, 251] width 25 height 16
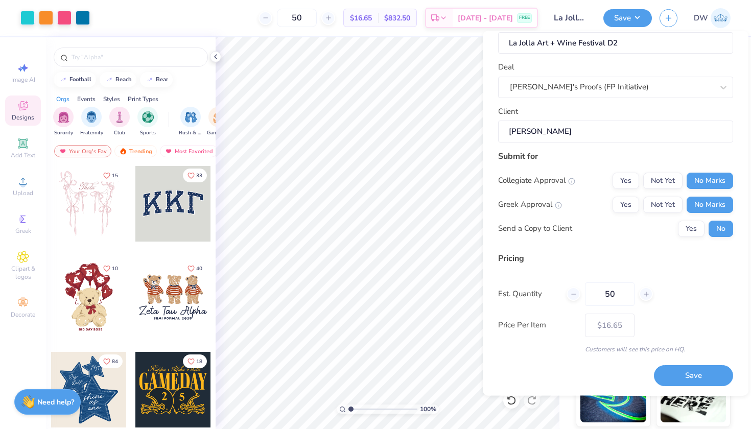
scroll to position [24, 0]
click at [690, 380] on button "Save" at bounding box center [693, 376] width 79 height 21
type input "– –"
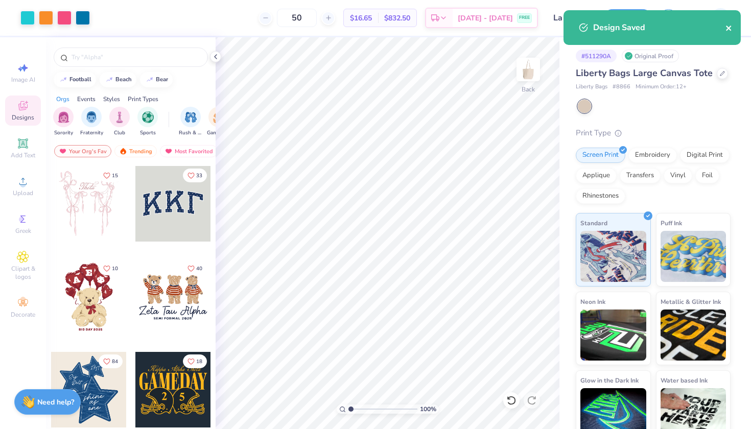
click at [730, 29] on icon "close" at bounding box center [729, 28] width 7 height 8
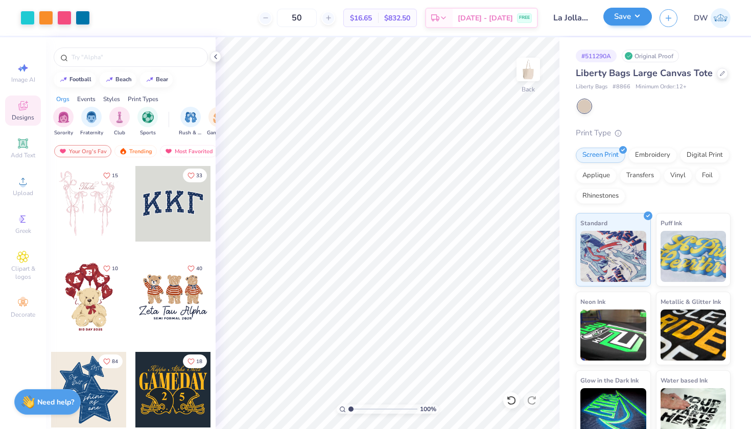
click at [629, 20] on button "Save" at bounding box center [628, 17] width 49 height 18
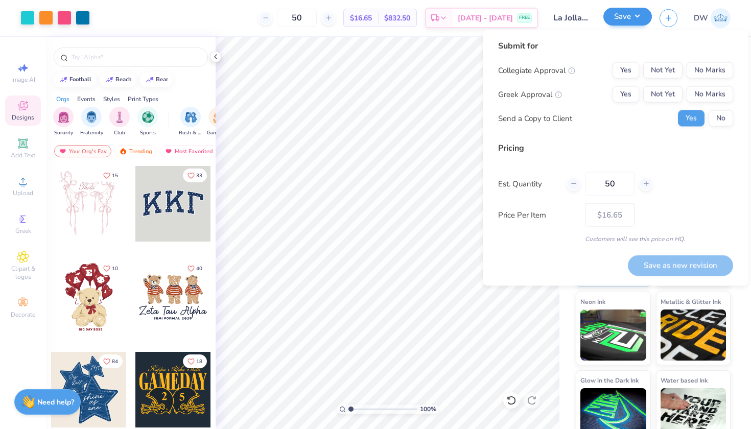
click at [629, 20] on button "Save" at bounding box center [628, 17] width 49 height 18
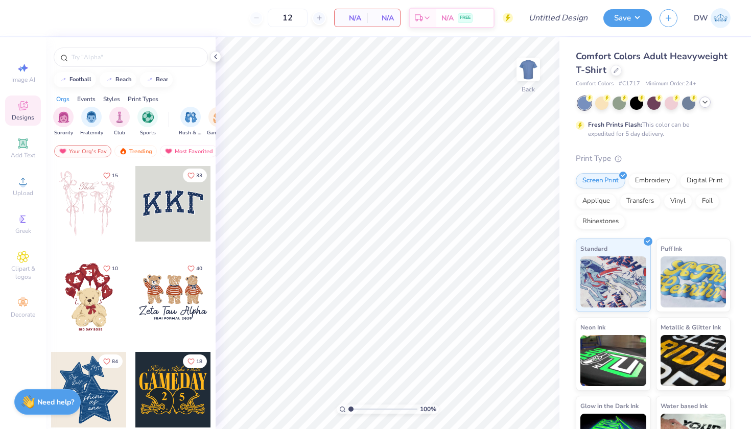
click at [705, 103] on icon at bounding box center [705, 102] width 8 height 8
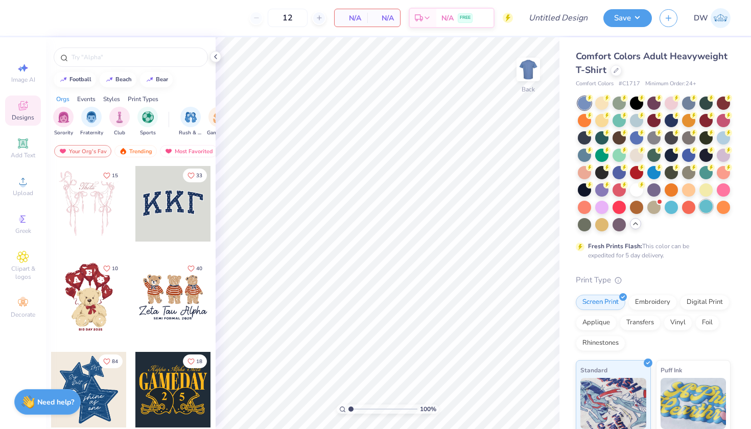
click at [700, 213] on div at bounding box center [706, 206] width 13 height 13
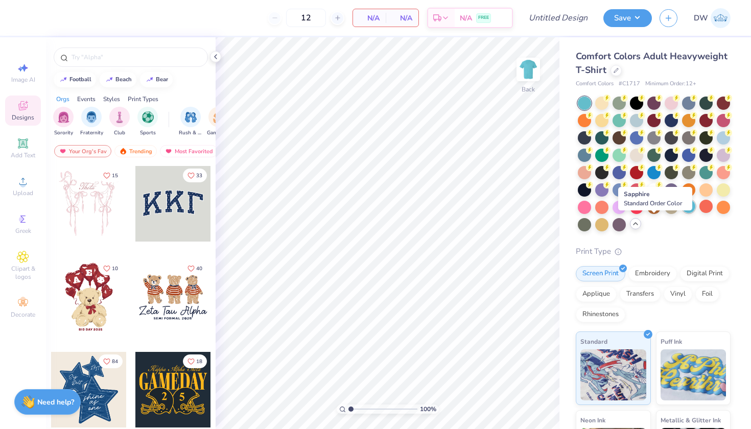
click at [682, 213] on div at bounding box center [688, 206] width 13 height 13
click at [28, 184] on icon at bounding box center [23, 181] width 12 height 12
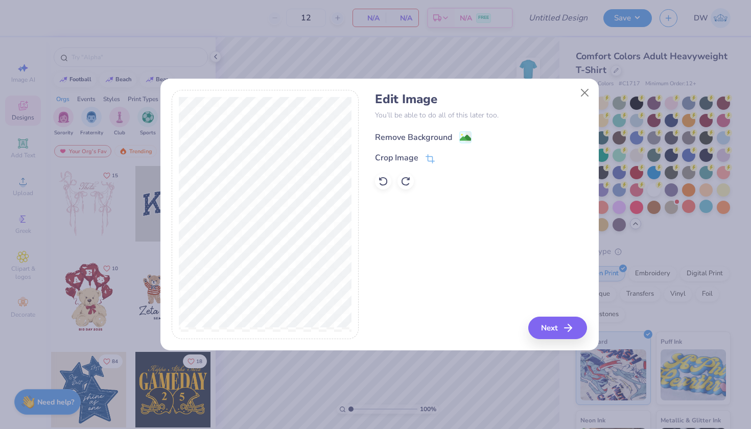
click at [461, 140] on image at bounding box center [465, 137] width 11 height 11
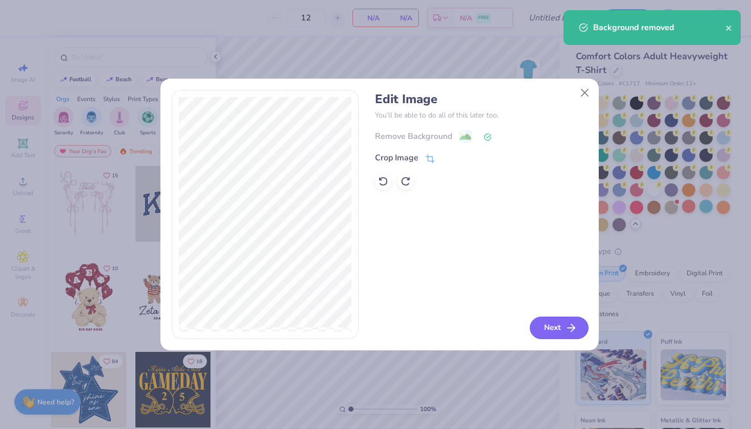
click at [572, 330] on icon "button" at bounding box center [571, 328] width 12 height 12
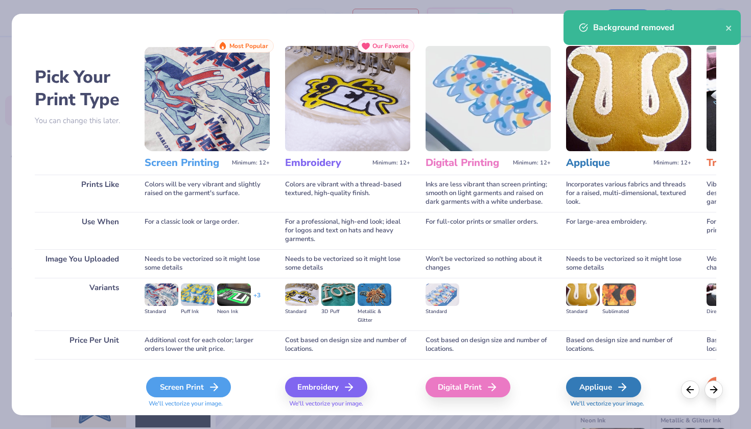
click at [178, 385] on div "Screen Print" at bounding box center [188, 387] width 85 height 20
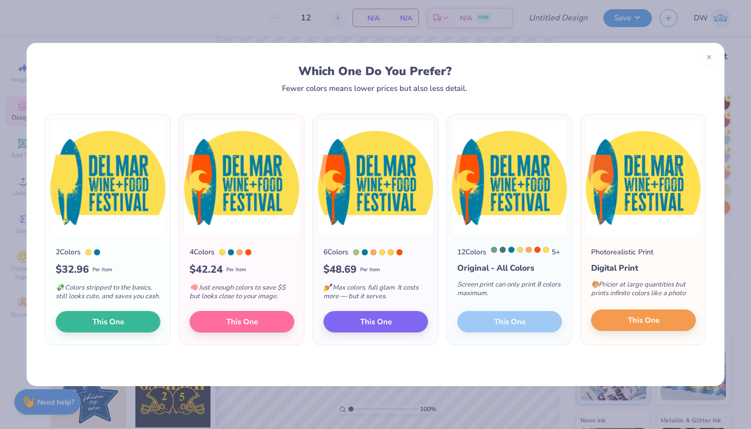
click at [641, 327] on span "This One" at bounding box center [644, 321] width 32 height 12
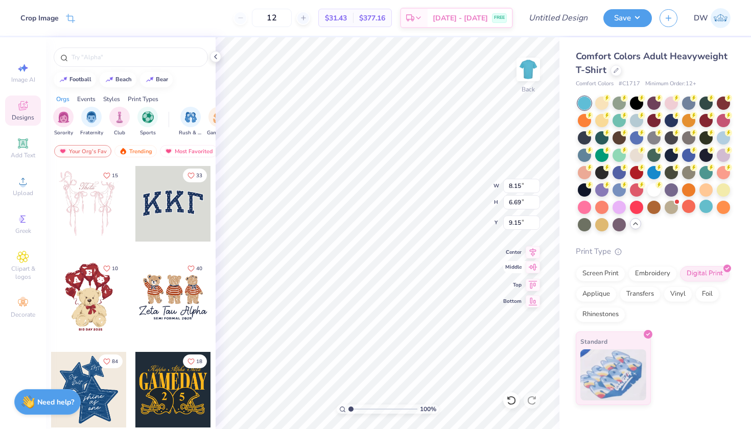
type input "3.00"
drag, startPoint x: 310, startPoint y: 19, endPoint x: 281, endPoint y: 18, distance: 28.7
click at [281, 18] on input "12" at bounding box center [272, 18] width 40 height 18
type input "50"
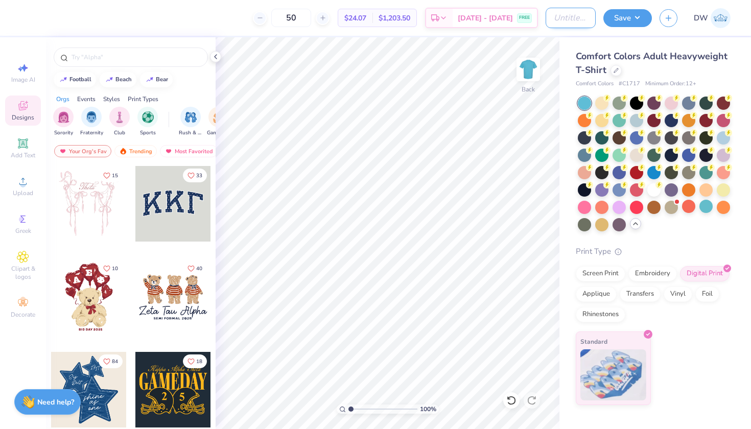
click at [561, 17] on input "Design Title" at bounding box center [571, 18] width 50 height 20
type input "Del Mar Wine + Food Festival D1"
click at [636, 16] on button "Save" at bounding box center [628, 17] width 49 height 18
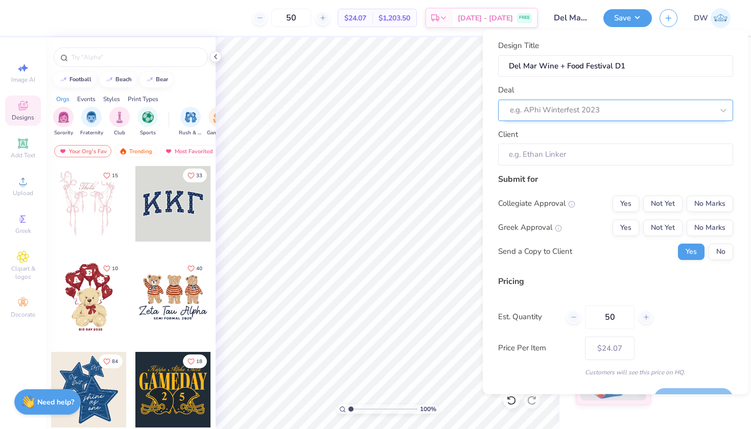
click at [644, 105] on div at bounding box center [611, 110] width 203 height 14
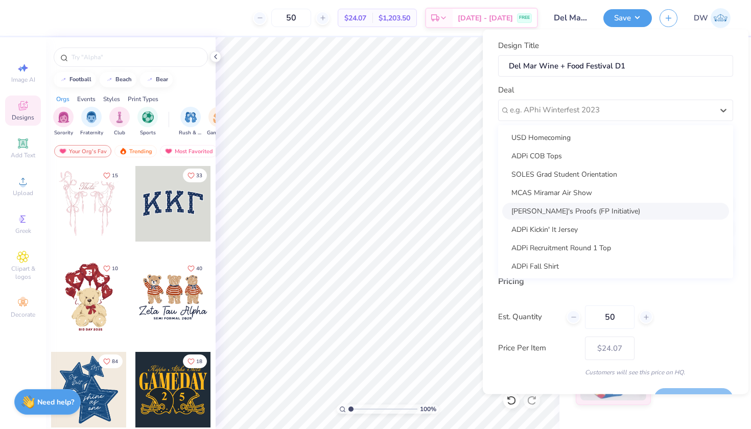
click at [600, 209] on div "[PERSON_NAME]'s Proofs (FP Initiative)" at bounding box center [615, 210] width 227 height 17
type input "[PERSON_NAME]"
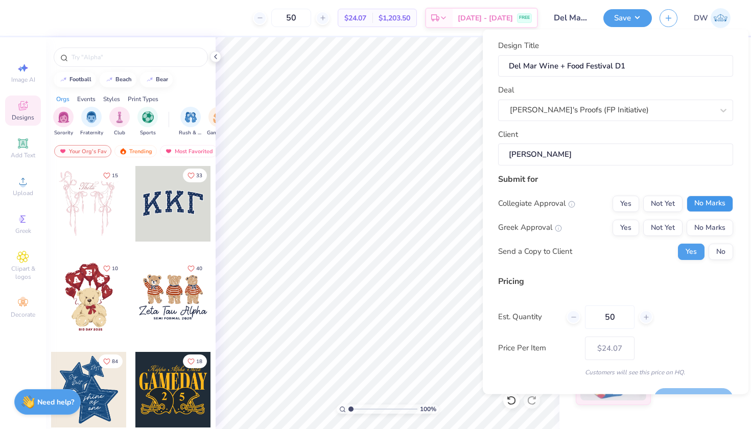
click at [708, 201] on button "No Marks" at bounding box center [710, 203] width 47 height 16
click at [707, 221] on button "No Marks" at bounding box center [710, 227] width 47 height 16
click at [713, 251] on button "No" at bounding box center [721, 251] width 25 height 16
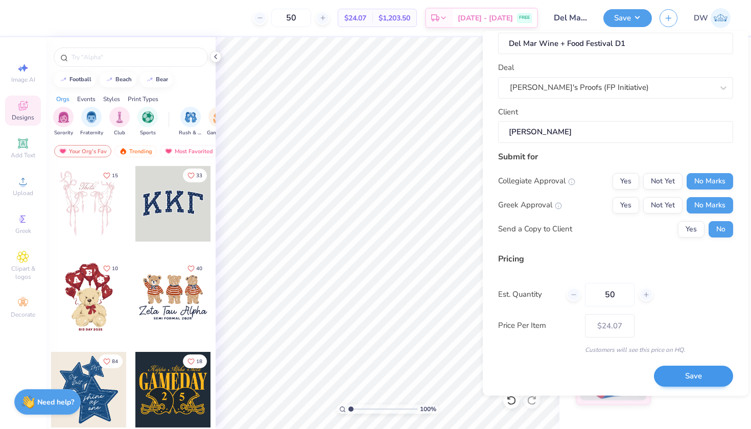
scroll to position [24, 0]
click at [694, 376] on button "Save" at bounding box center [693, 376] width 79 height 21
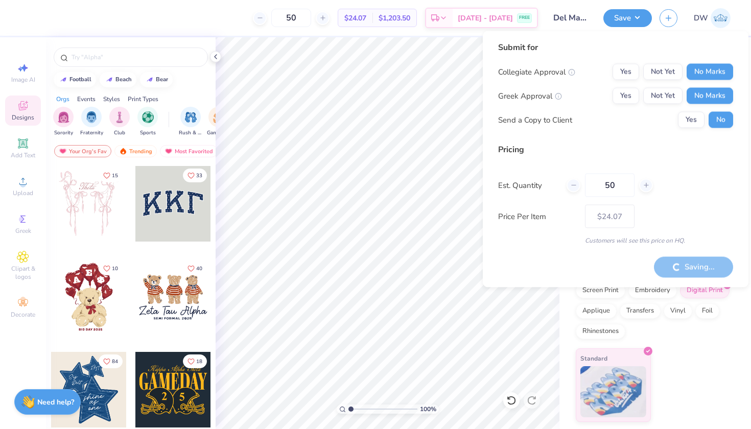
type input "– –"
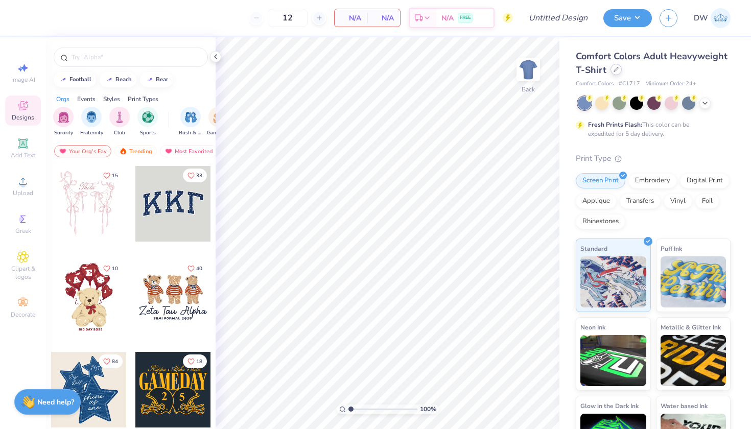
click at [622, 74] on div at bounding box center [616, 69] width 11 height 11
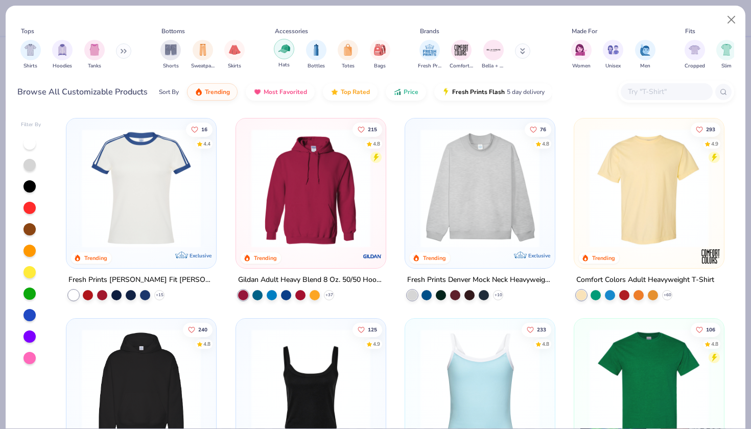
click at [284, 56] on div "filter for Hats" at bounding box center [284, 49] width 20 height 20
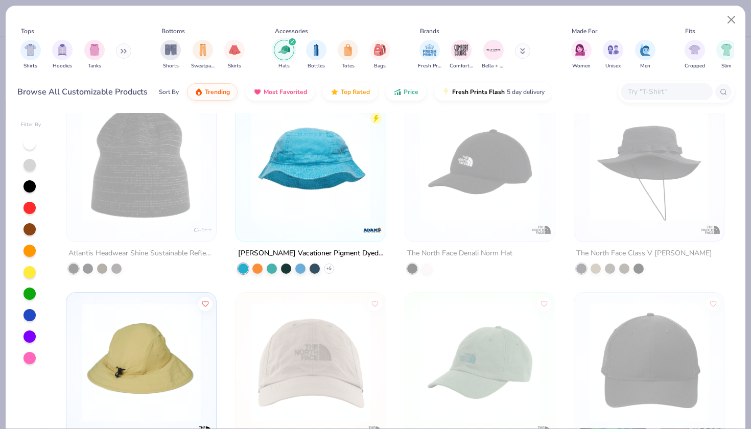
scroll to position [930, 0]
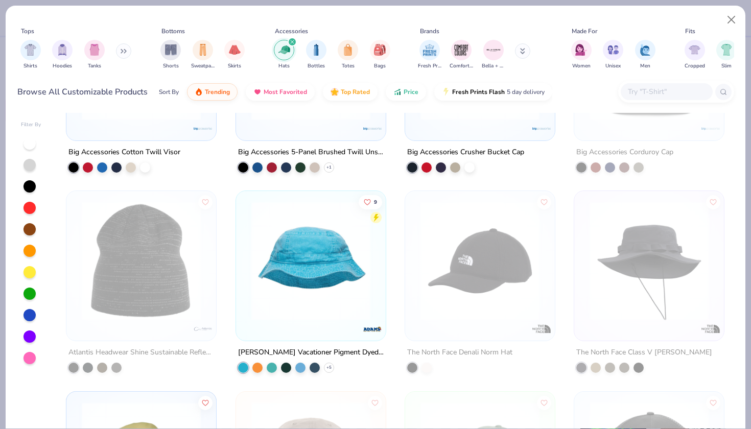
click at [300, 232] on img at bounding box center [310, 260] width 129 height 119
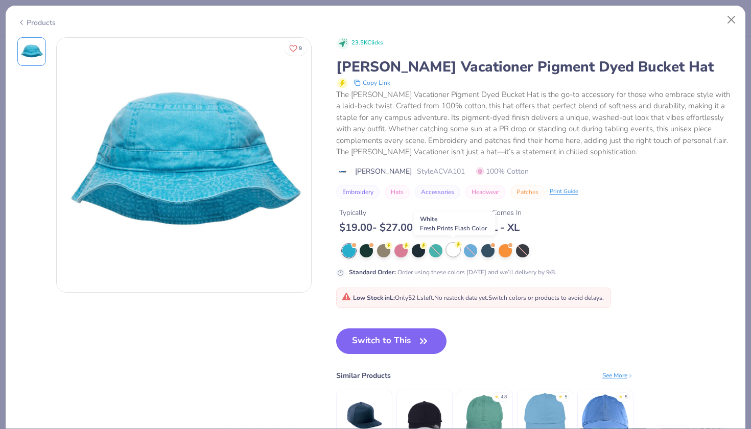
click at [452, 248] on div at bounding box center [453, 249] width 13 height 13
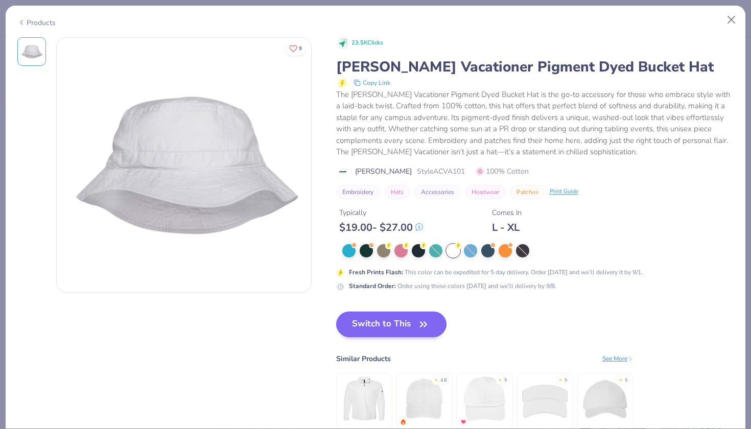
click at [391, 321] on button "Switch to This" at bounding box center [391, 325] width 111 height 26
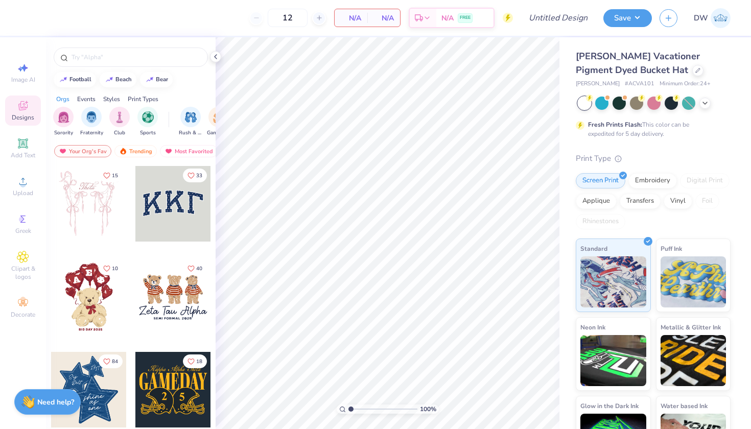
click at [22, 201] on div "Image AI Designs Add Text Upload Greek Clipart & logos Decorate" at bounding box center [23, 190] width 36 height 265
click at [22, 177] on icon at bounding box center [23, 181] width 12 height 12
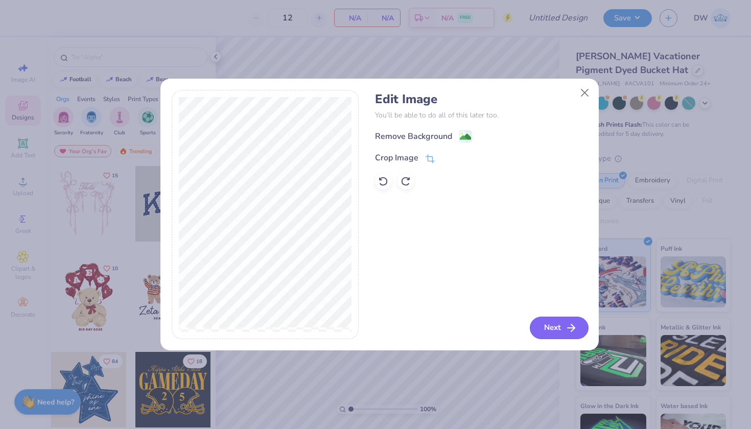
click at [541, 330] on button "Next" at bounding box center [559, 328] width 59 height 22
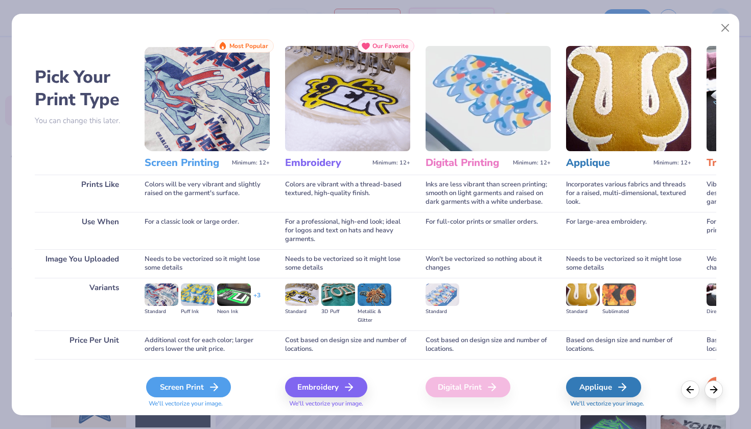
click at [182, 395] on div "Screen Print" at bounding box center [188, 387] width 85 height 20
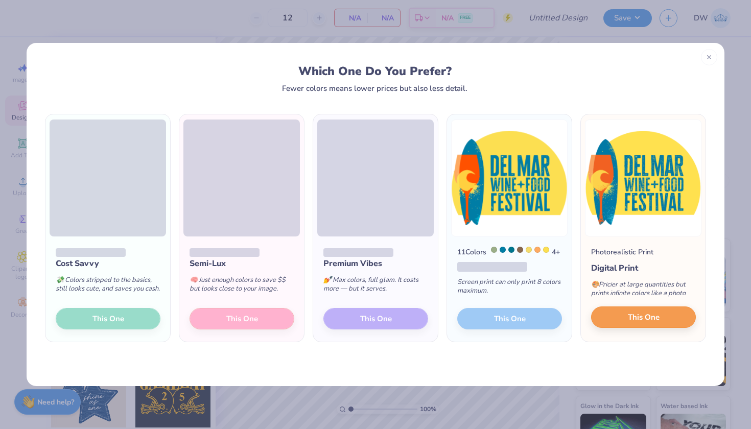
click at [640, 324] on span "This One" at bounding box center [644, 318] width 32 height 12
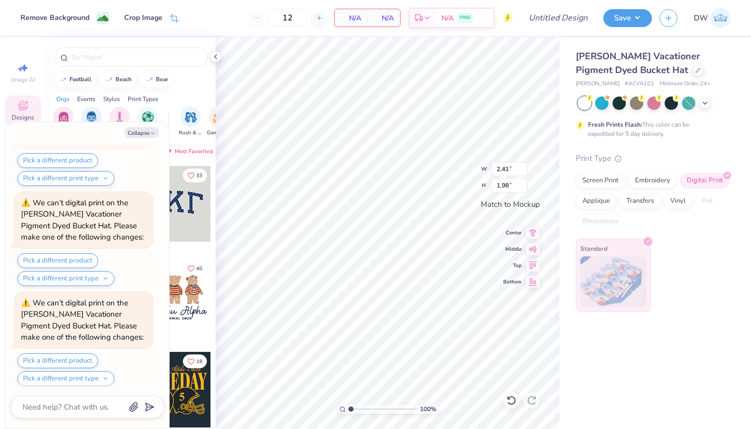
scroll to position [187, 0]
click at [589, 179] on div "Screen Print" at bounding box center [601, 179] width 50 height 15
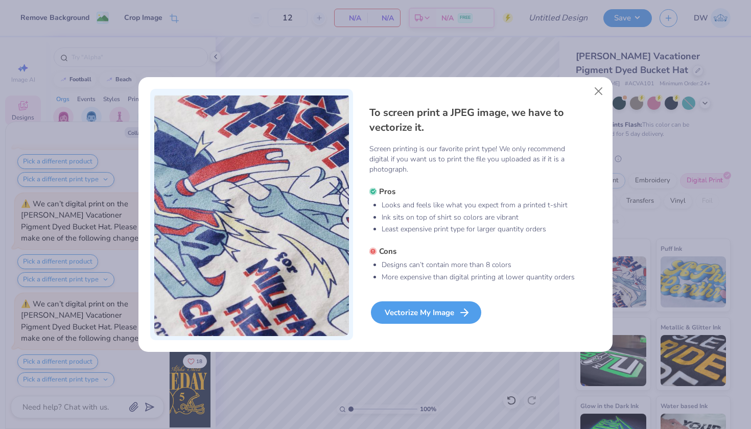
click at [408, 313] on div "Vectorize My Image" at bounding box center [426, 313] width 110 height 22
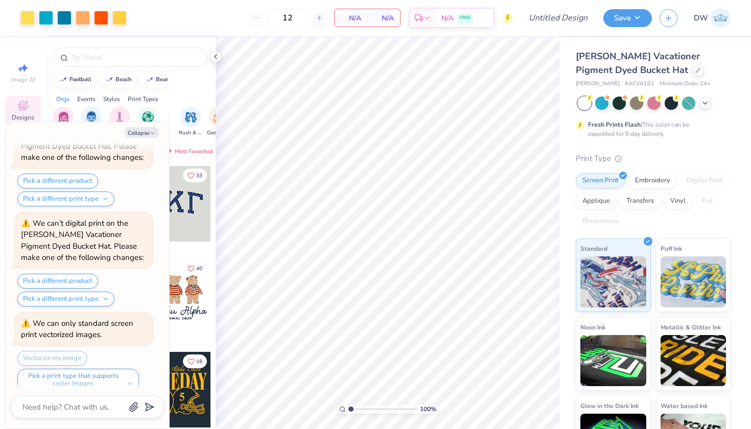
scroll to position [271, 0]
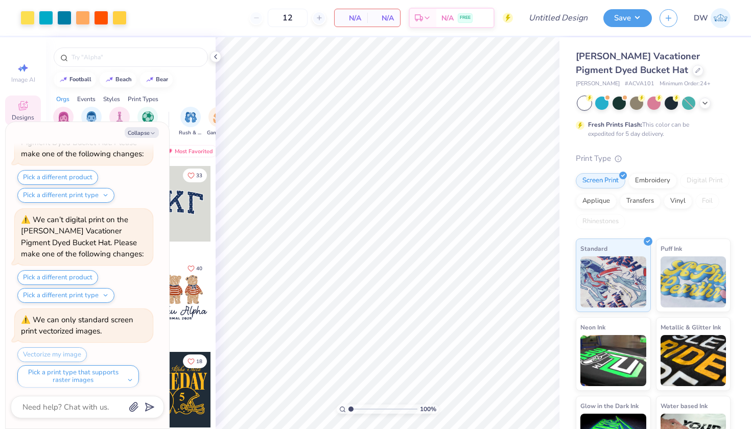
click at [62, 348] on div "Vectorize my image Pick a print type that supports raster images" at bounding box center [84, 368] width 135 height 40
click at [132, 374] on button "Pick a print type that supports raster images" at bounding box center [78, 376] width 122 height 22
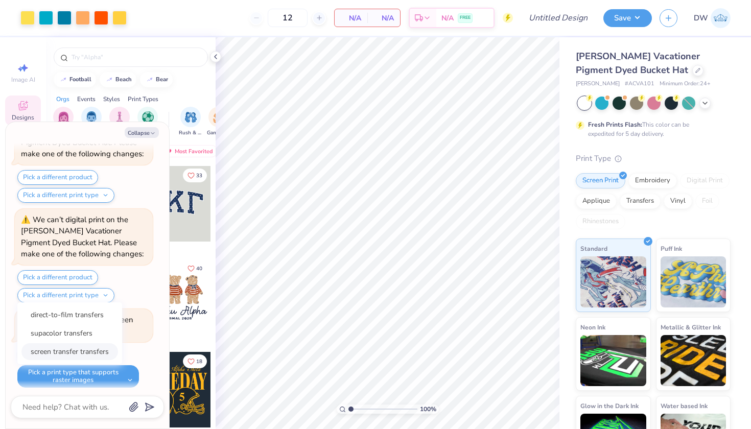
click at [91, 347] on button "screen transfer transfers" at bounding box center [69, 351] width 97 height 17
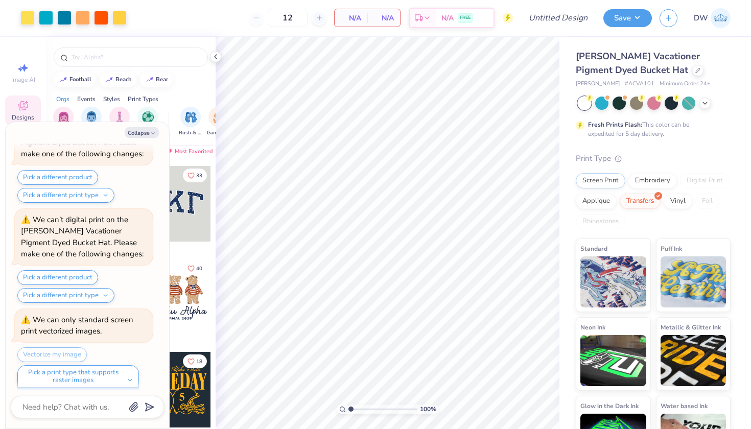
scroll to position [385, 0]
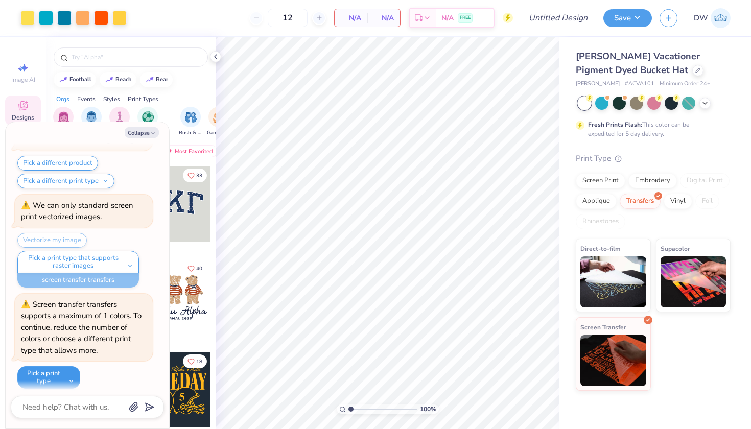
click at [71, 370] on button "Pick a print type" at bounding box center [48, 377] width 63 height 22
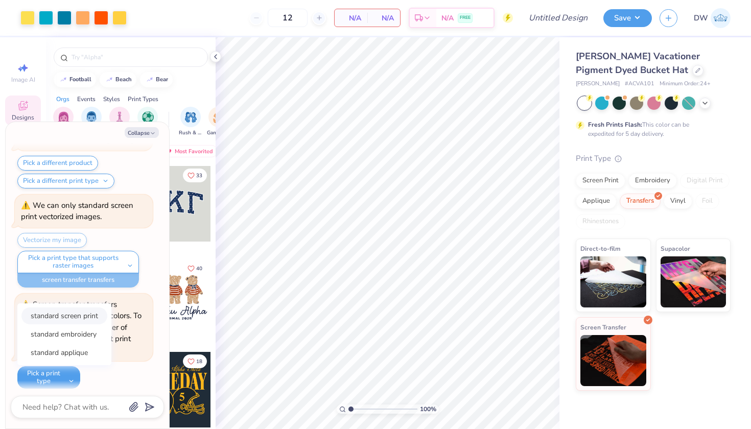
click at [74, 311] on button "standard screen print" at bounding box center [64, 316] width 86 height 17
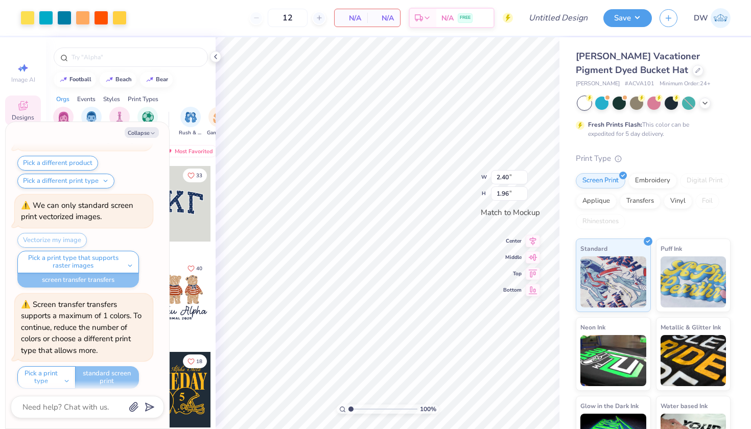
click at [360, 17] on span "N/A" at bounding box center [351, 18] width 20 height 11
click at [61, 372] on button "Pick a print type" at bounding box center [46, 377] width 58 height 22
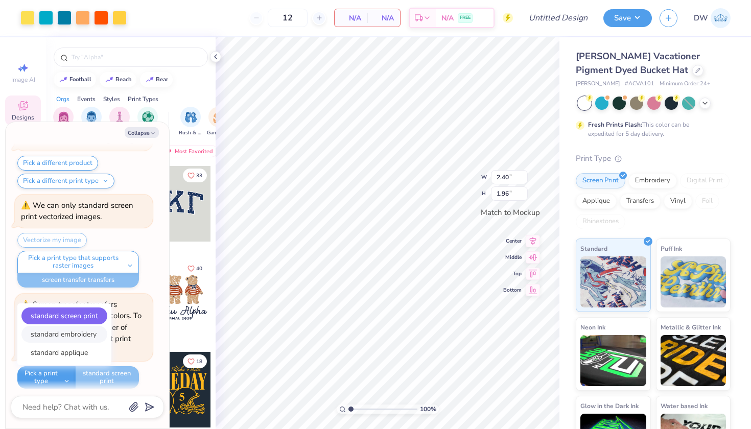
click at [66, 328] on button "standard embroidery" at bounding box center [64, 334] width 86 height 17
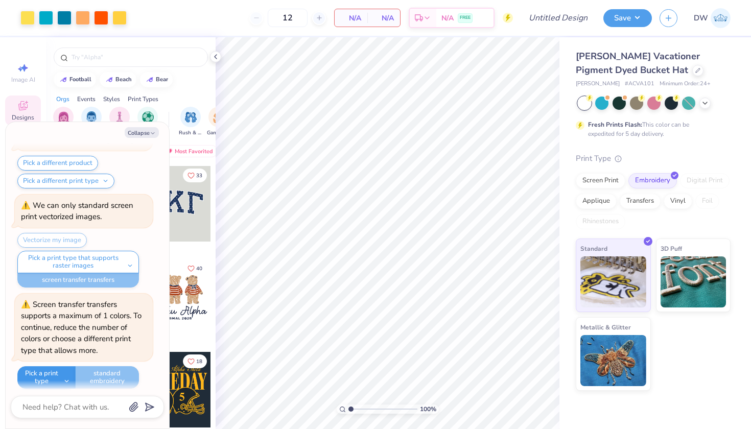
click at [58, 377] on button "Pick a print type" at bounding box center [46, 377] width 58 height 22
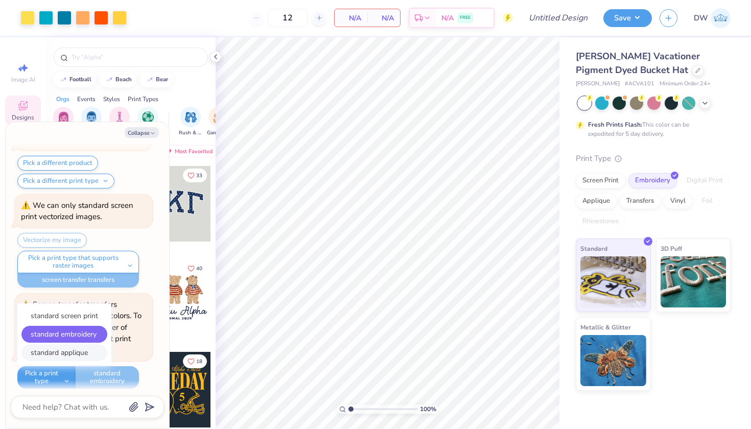
click at [67, 347] on button "standard applique" at bounding box center [64, 352] width 86 height 17
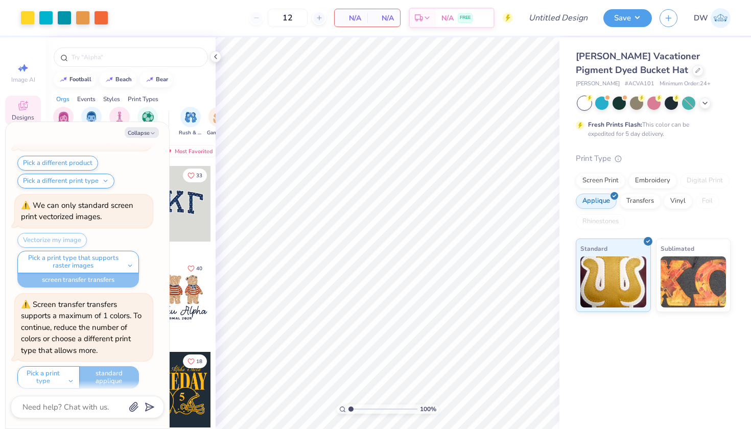
scroll to position [447, 0]
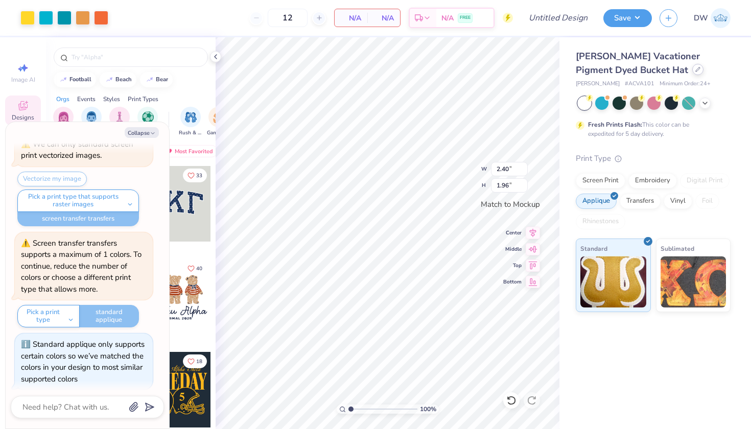
click at [693, 74] on div at bounding box center [698, 69] width 11 height 11
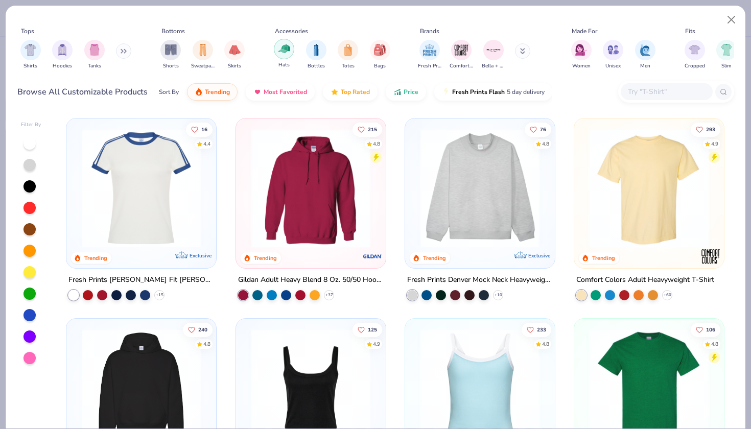
click at [288, 55] on img "filter for Hats" at bounding box center [285, 49] width 12 height 12
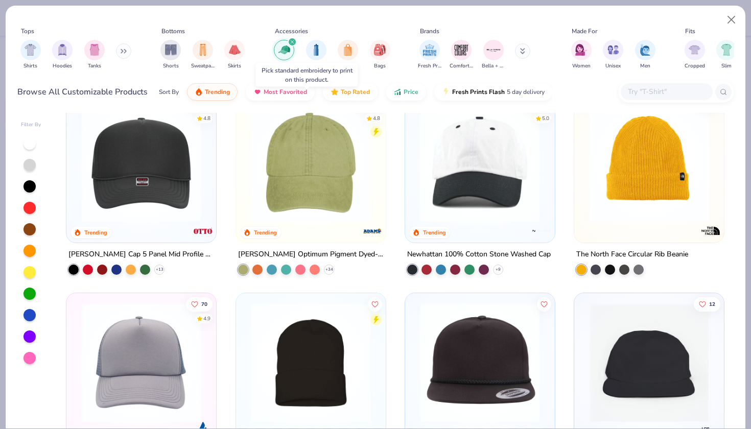
scroll to position [2, 0]
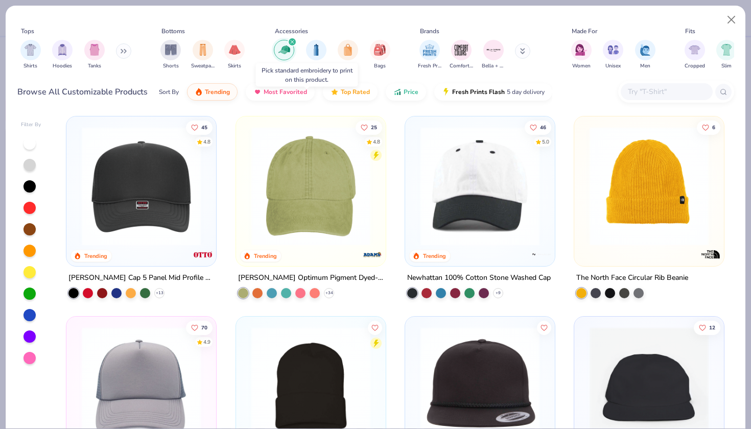
click at [470, 190] on img at bounding box center [480, 186] width 129 height 119
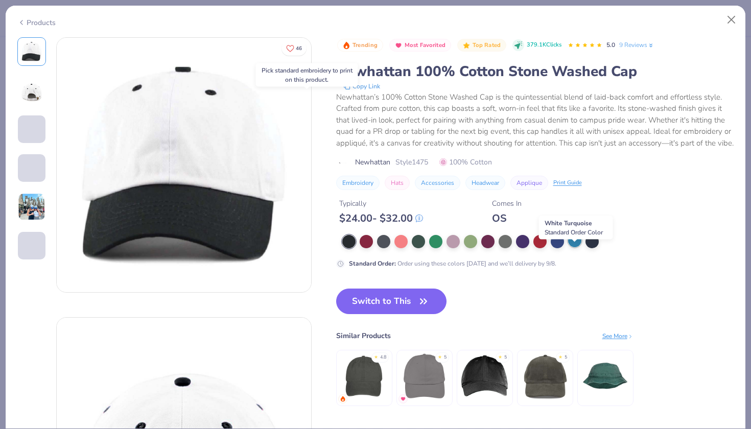
click at [577, 247] on div at bounding box center [574, 240] width 13 height 13
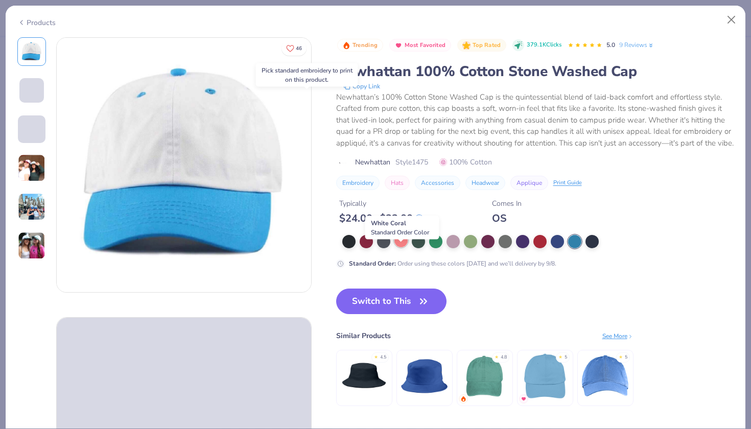
click at [405, 247] on div at bounding box center [401, 240] width 13 height 13
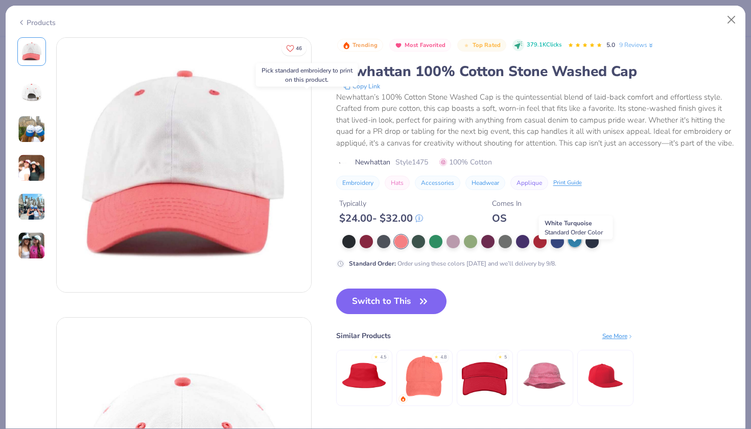
click at [575, 247] on div at bounding box center [574, 240] width 13 height 13
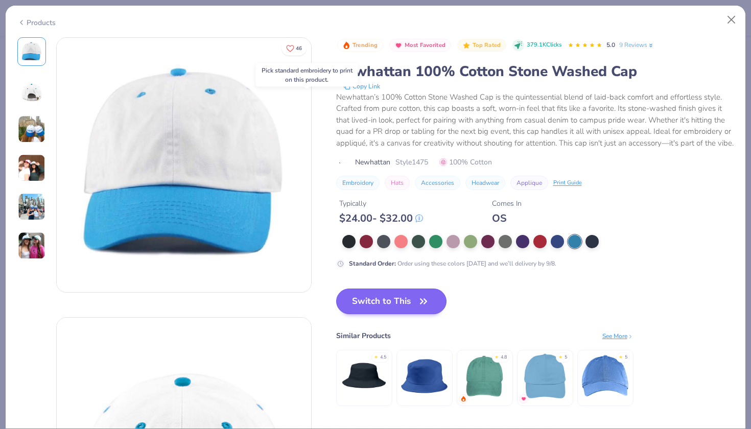
click at [417, 305] on button "Switch to This" at bounding box center [391, 302] width 111 height 26
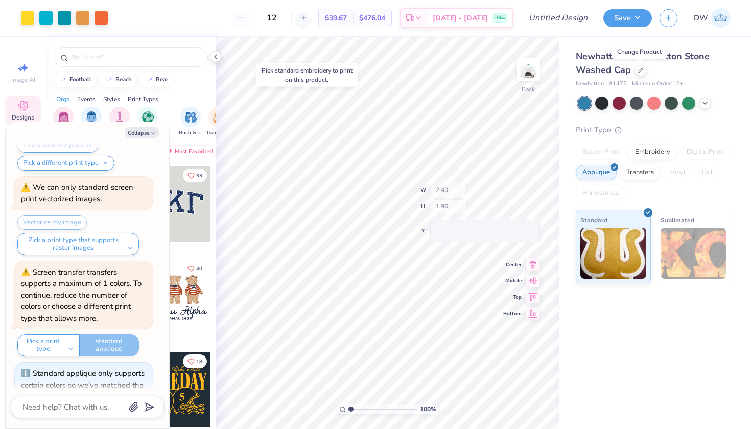
scroll to position [432, 0]
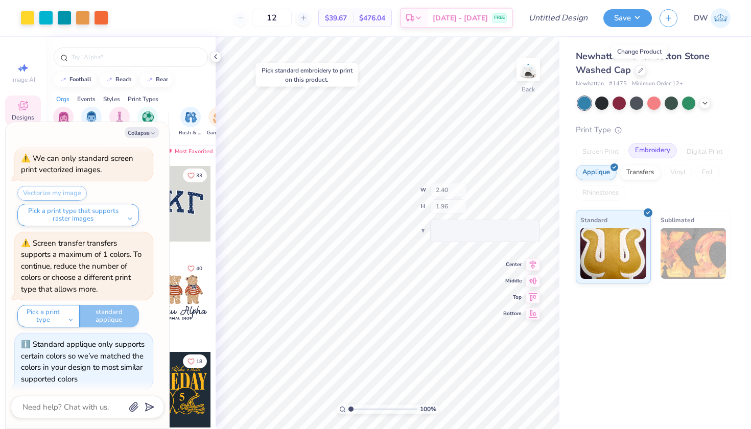
click at [659, 157] on div "Embroidery" at bounding box center [653, 150] width 49 height 15
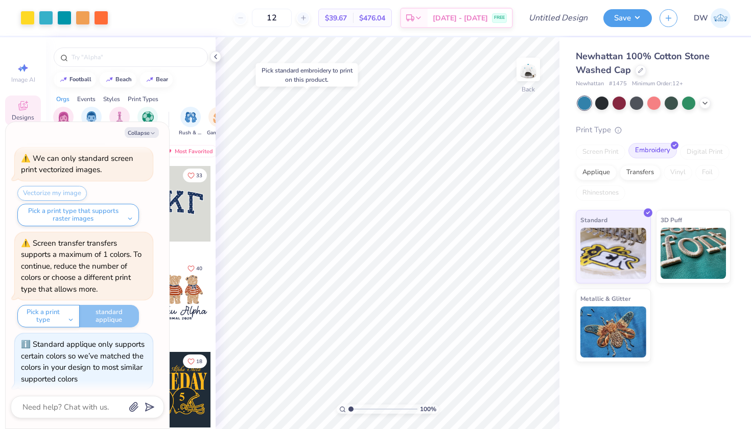
scroll to position [494, 0]
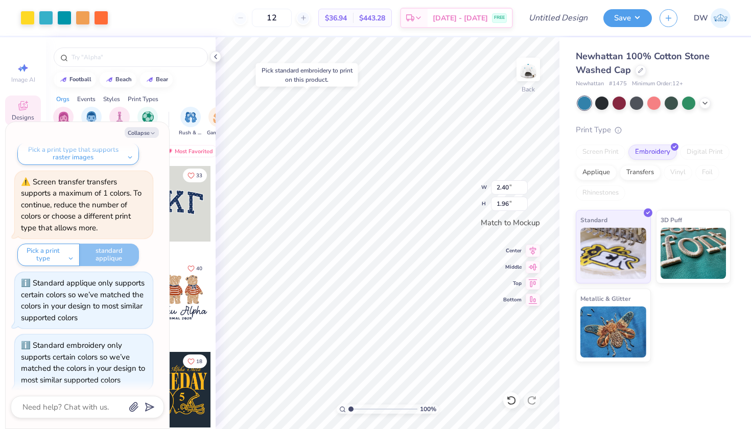
type textarea "x"
type input "3.01"
type input "2.47"
click at [144, 132] on button "Collapse" at bounding box center [142, 132] width 34 height 11
type textarea "x"
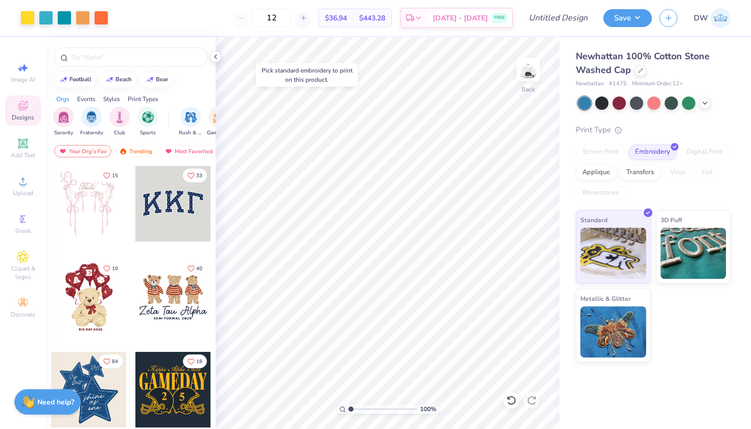
drag, startPoint x: 306, startPoint y: 19, endPoint x: 265, endPoint y: 13, distance: 40.8
click at [265, 13] on div "12" at bounding box center [272, 18] width 77 height 18
type input "50"
click at [579, 7] on div "Design Title" at bounding box center [558, 18] width 75 height 36
click at [578, 15] on input "Design Title" at bounding box center [571, 18] width 50 height 20
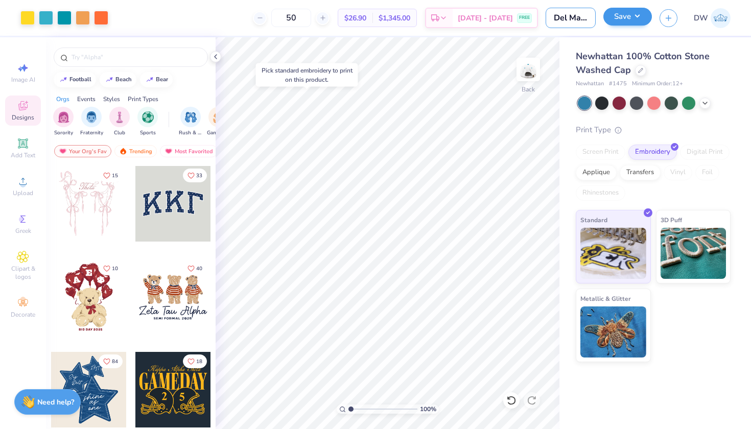
type input "Del Mar Wine + Food Festival D2"
click at [634, 17] on button "Save" at bounding box center [628, 17] width 49 height 18
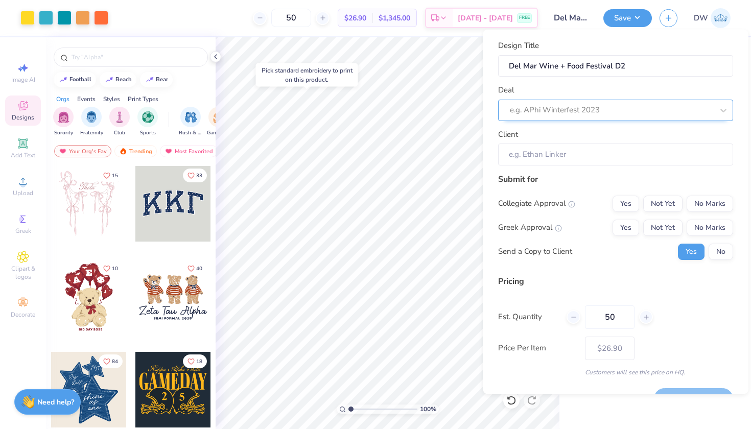
click at [669, 117] on div "e.g. APhi Winterfest 2023" at bounding box center [611, 110] width 205 height 16
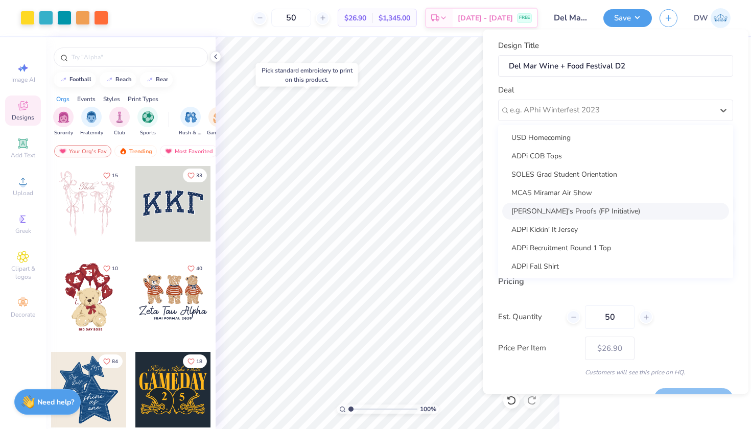
click at [639, 213] on div "Danica's Proofs (FP Initiative)" at bounding box center [615, 210] width 227 height 17
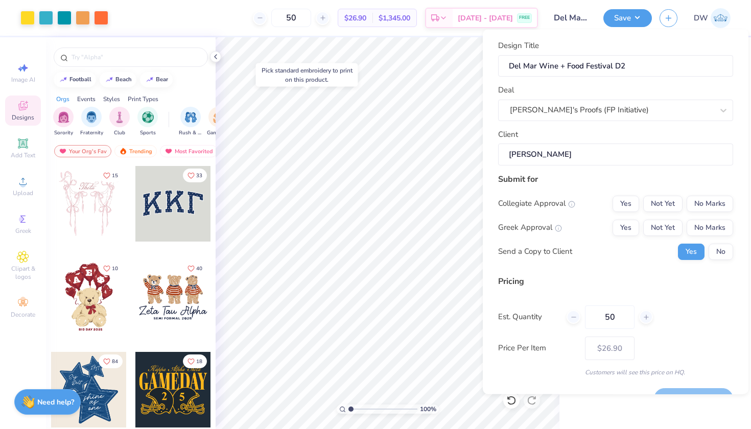
type input "Ashley Nguyen"
click at [708, 210] on button "No Marks" at bounding box center [710, 203] width 47 height 16
click at [708, 230] on button "No Marks" at bounding box center [710, 227] width 47 height 16
click at [709, 248] on button "No" at bounding box center [721, 251] width 25 height 16
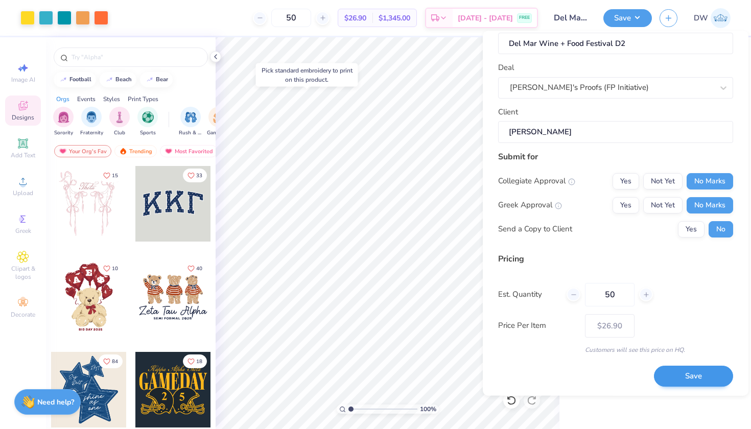
scroll to position [24, 0]
click at [692, 378] on button "Save" at bounding box center [693, 376] width 79 height 21
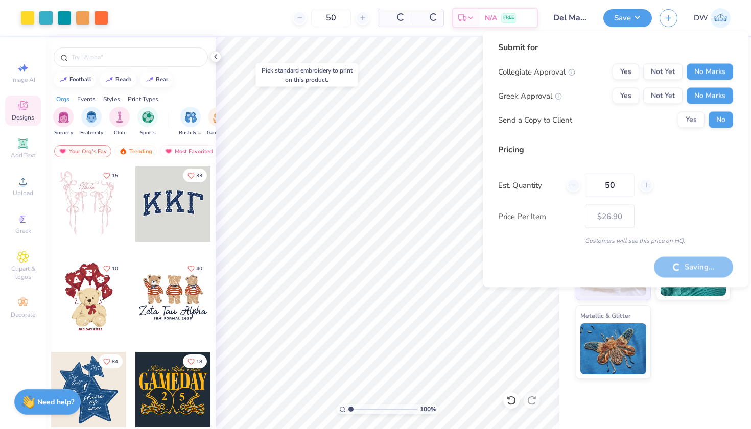
type input "– –"
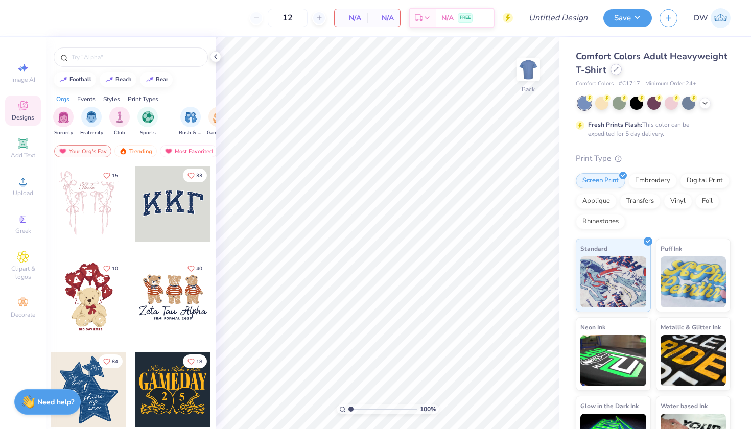
click at [619, 70] on icon at bounding box center [616, 69] width 5 height 5
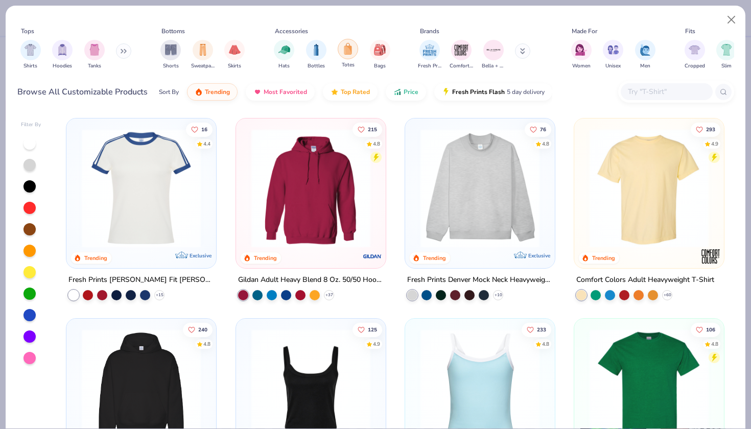
click at [352, 51] on img "filter for Totes" at bounding box center [347, 49] width 11 height 12
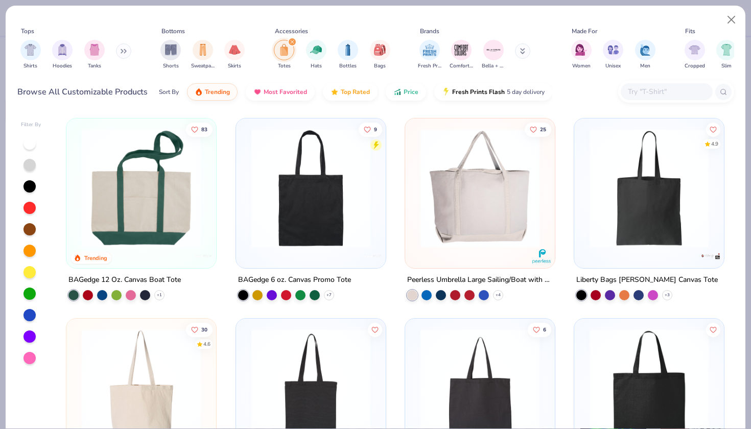
scroll to position [131, 0]
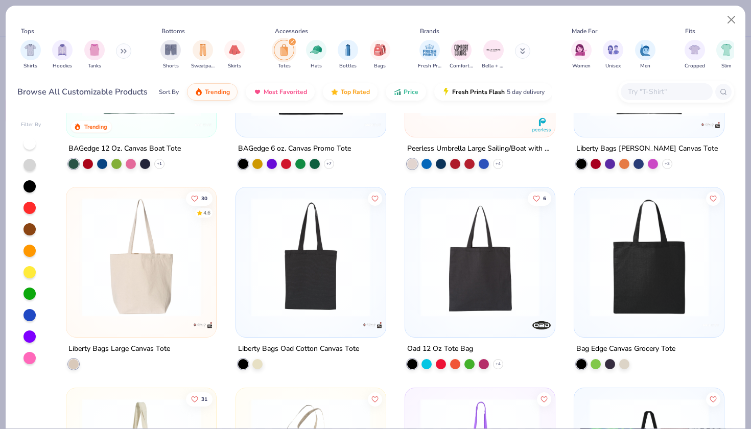
click at [152, 268] on img at bounding box center [141, 257] width 129 height 119
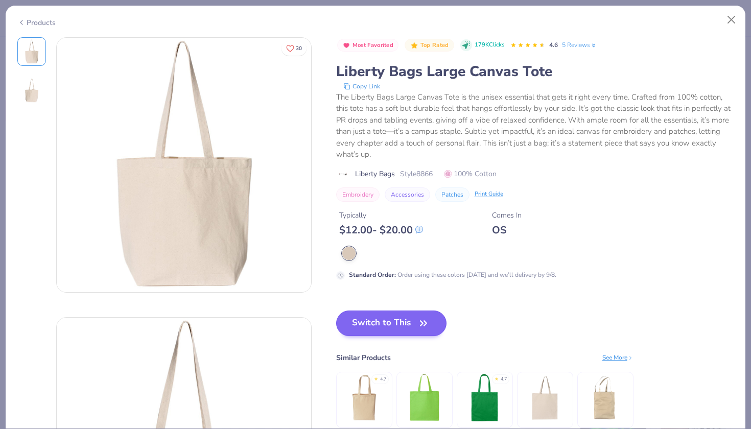
click at [375, 319] on button "Switch to This" at bounding box center [391, 324] width 111 height 26
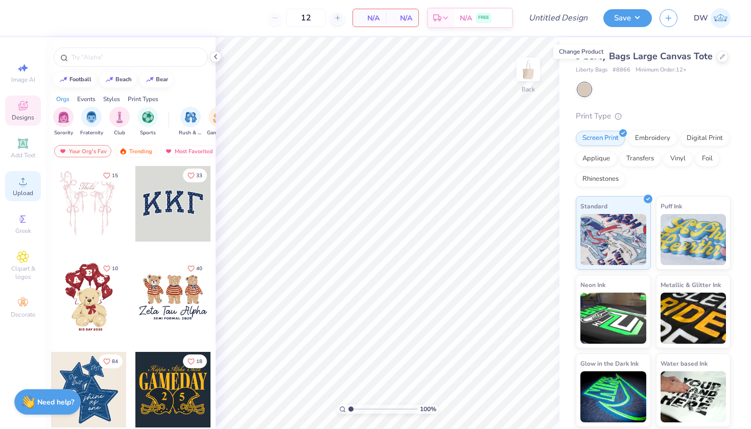
click at [21, 187] on circle at bounding box center [23, 185] width 6 height 6
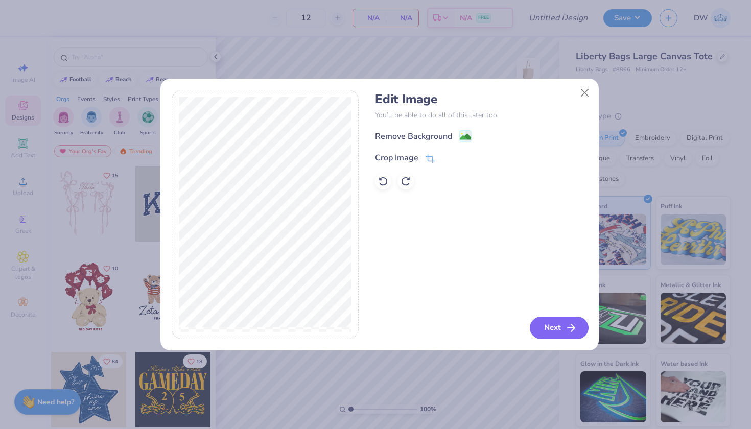
click at [558, 327] on button "Next" at bounding box center [559, 328] width 59 height 22
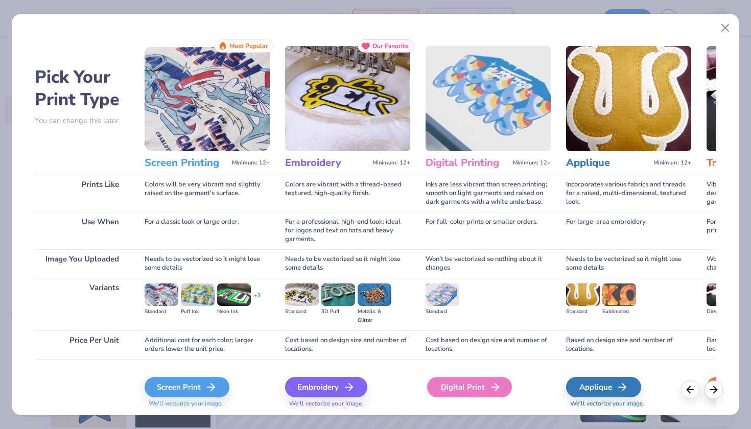
click at [472, 384] on div "Digital Print" at bounding box center [469, 387] width 85 height 20
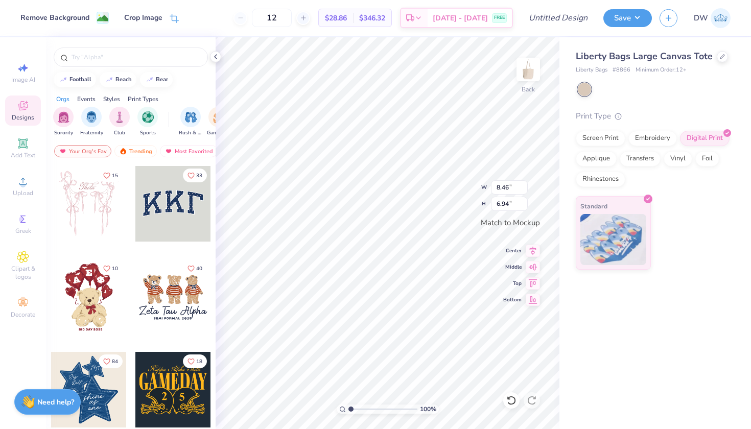
type input "10.86"
type input "8.91"
drag, startPoint x: 302, startPoint y: 19, endPoint x: 277, endPoint y: 13, distance: 25.7
click at [278, 13] on input "12" at bounding box center [272, 18] width 40 height 18
type input "50"
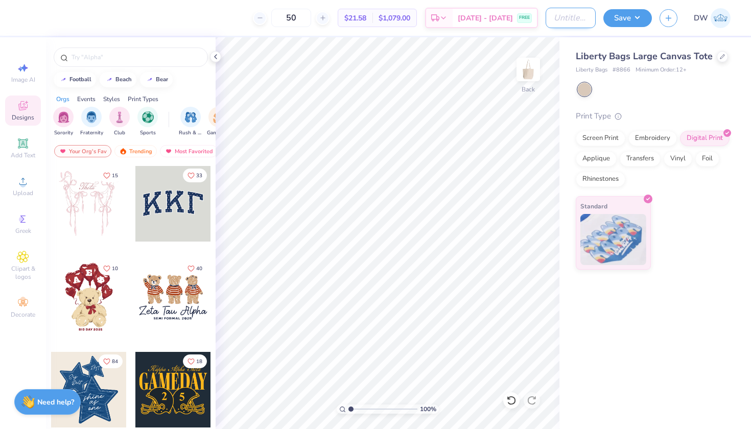
click at [564, 18] on input "Design Title" at bounding box center [571, 18] width 50 height 20
type input "Del Mar Wine + Food Festival D3"
click at [636, 14] on button "Save" at bounding box center [628, 17] width 49 height 18
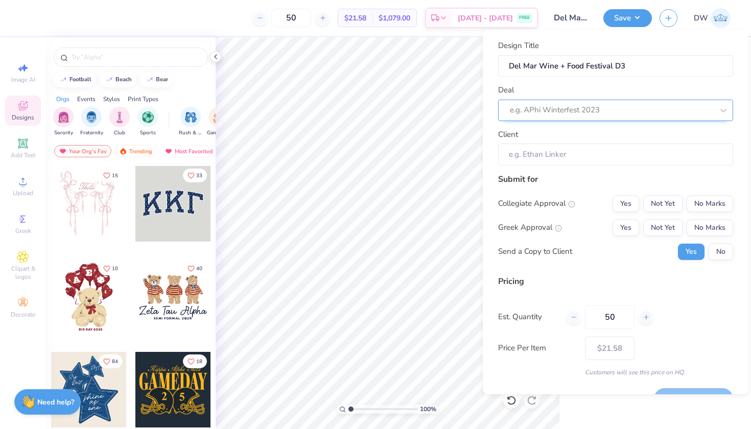
click at [666, 110] on div at bounding box center [611, 110] width 203 height 14
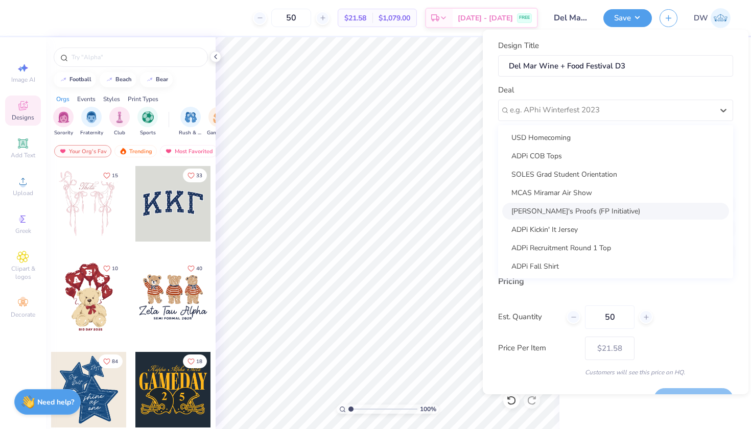
click at [622, 214] on div "[PERSON_NAME]'s Proofs (FP Initiative)" at bounding box center [615, 211] width 227 height 17
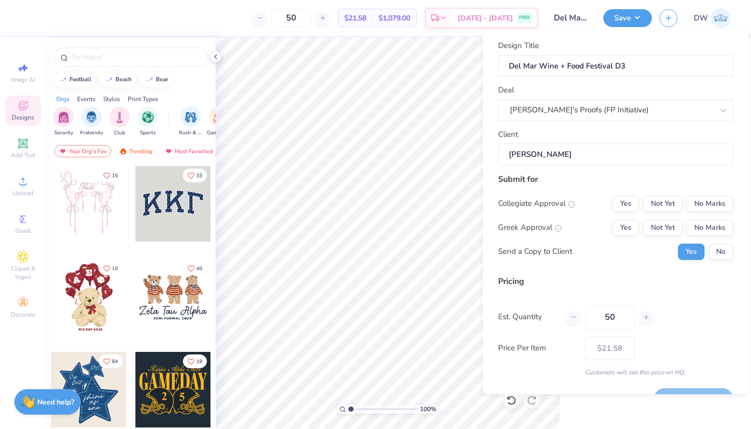
type input "[PERSON_NAME]"
click at [704, 213] on div "Collegiate Approval Yes Not Yet No Marks Greek Approval Yes Not Yet No Marks Se…" at bounding box center [615, 228] width 235 height 64
click at [708, 196] on button "No Marks" at bounding box center [710, 204] width 47 height 16
click at [708, 229] on button "No Marks" at bounding box center [710, 228] width 47 height 16
click at [709, 250] on button "No" at bounding box center [721, 252] width 25 height 16
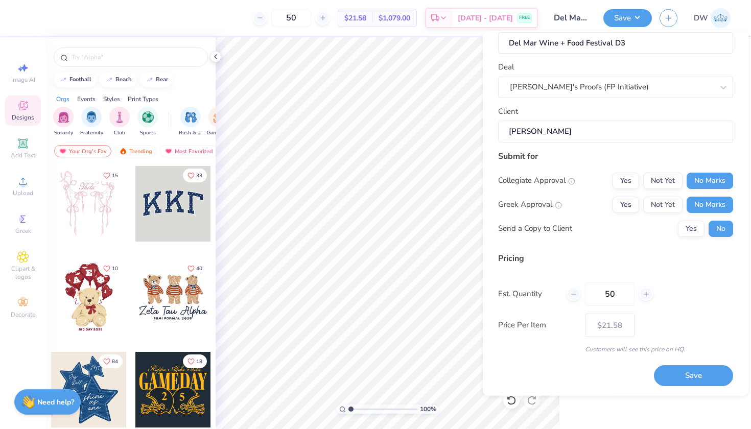
scroll to position [24, 0]
click at [689, 371] on button "Save" at bounding box center [693, 376] width 79 height 21
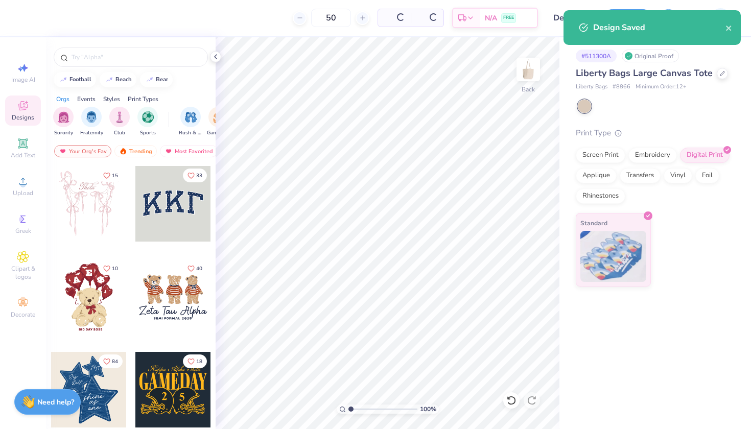
type input "$21.58"
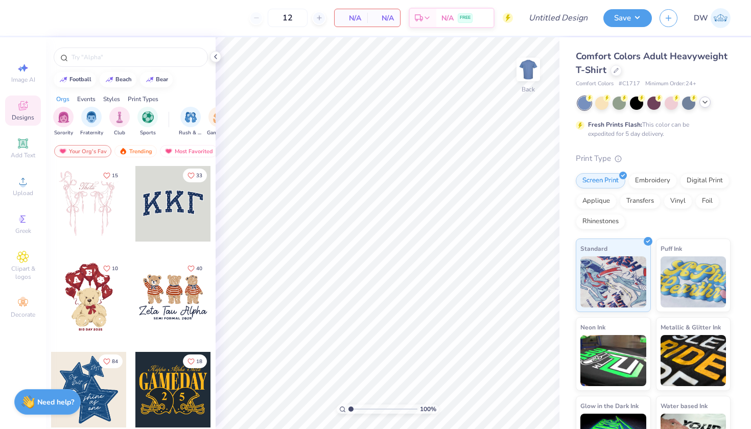
click at [708, 105] on icon at bounding box center [705, 102] width 8 height 8
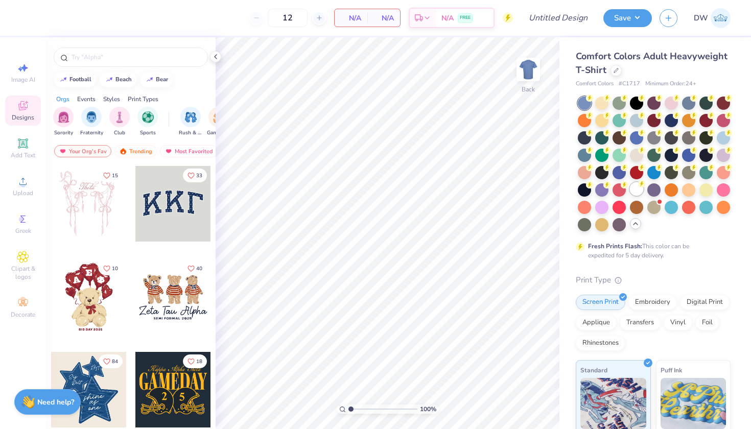
click at [630, 196] on div at bounding box center [636, 188] width 13 height 13
click at [21, 195] on span "Upload" at bounding box center [23, 193] width 20 height 8
